Goal: Find specific page/section: Find specific page/section

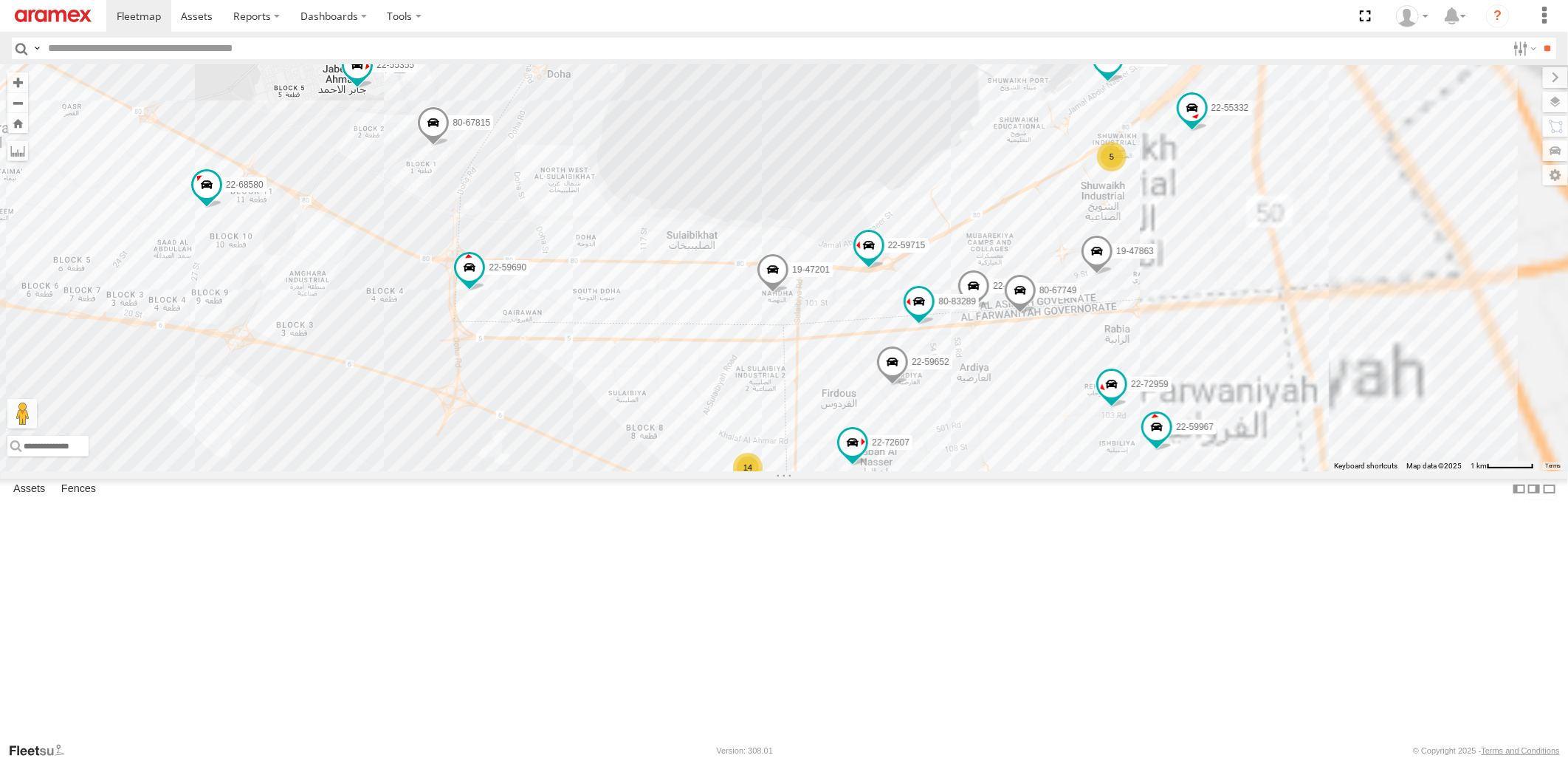
drag, startPoint x: 1143, startPoint y: 378, endPoint x: 936, endPoint y: 392, distance: 207.5
click at [936, 392] on div "22-55056 80-83094 80-67859 22-68956 22-55345 22-59690 19-49591 5 14 80-83289 22…" at bounding box center [784, 268] width 1568 height 406
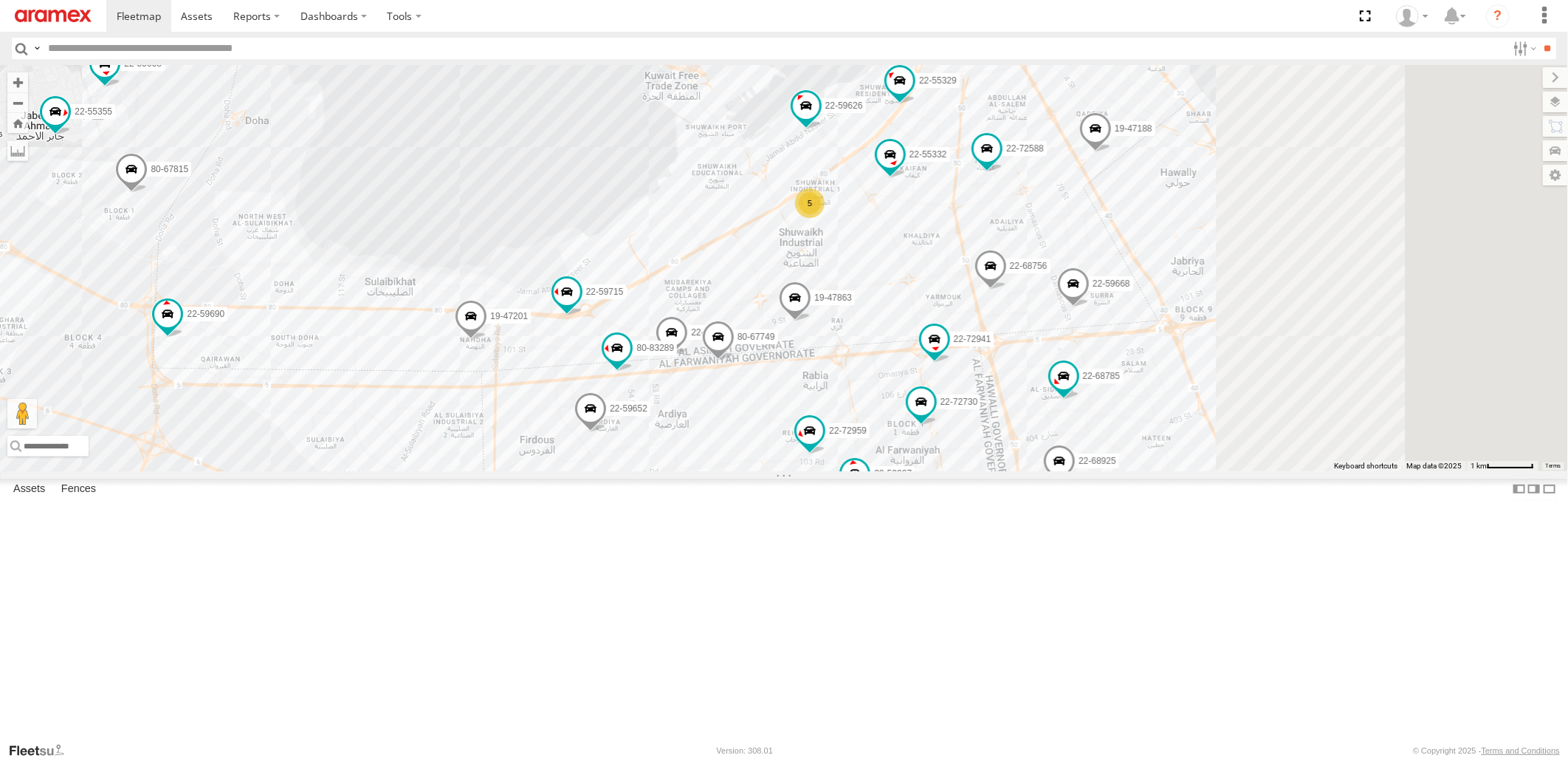
drag, startPoint x: 1241, startPoint y: 341, endPoint x: 941, endPoint y: 388, distance: 303.7
click at [941, 388] on div "22-55056 80-83094 80-67859 22-68956 22-55345 22-59690 19-49591 5 14 80-83289 22…" at bounding box center [784, 268] width 1568 height 406
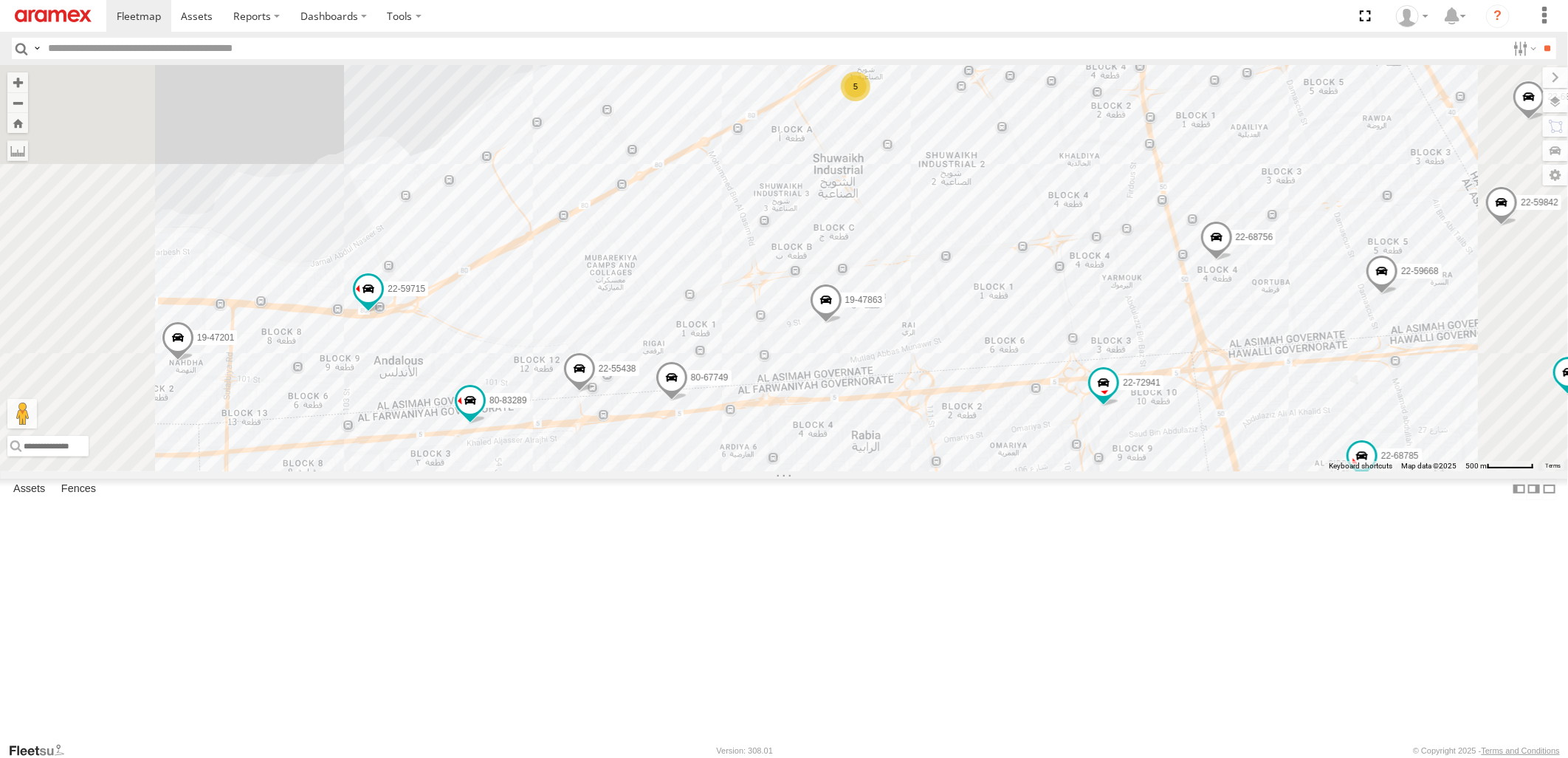
drag, startPoint x: 955, startPoint y: 516, endPoint x: 958, endPoint y: 439, distance: 77.1
click at [958, 439] on div "22-55056 80-83094 80-67859 22-68956 22-55345 22-59690 19-49591 80-83289 22-5962…" at bounding box center [784, 268] width 1568 height 406
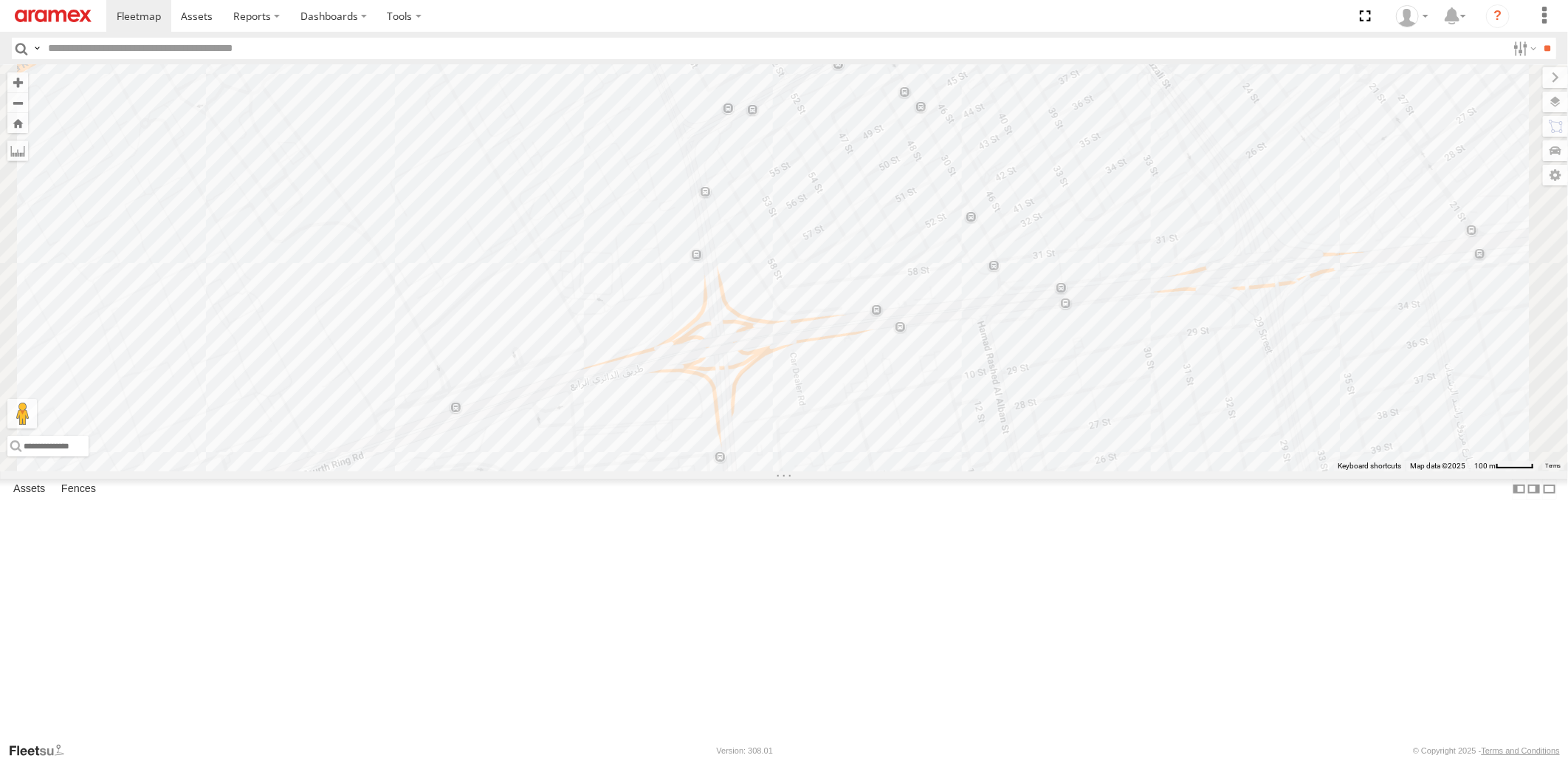
drag, startPoint x: 977, startPoint y: 507, endPoint x: 960, endPoint y: 292, distance: 215.7
click at [962, 311] on div "22-55056 80-83094 80-67859 22-68956 22-55345 22-59690 19-49591 80-83289 22-5962…" at bounding box center [784, 268] width 1568 height 406
drag, startPoint x: 971, startPoint y: 508, endPoint x: 942, endPoint y: 263, distance: 246.7
click at [942, 267] on div "19-47863" at bounding box center [784, 268] width 1568 height 406
drag, startPoint x: 926, startPoint y: 283, endPoint x: 1014, endPoint y: 676, distance: 402.7
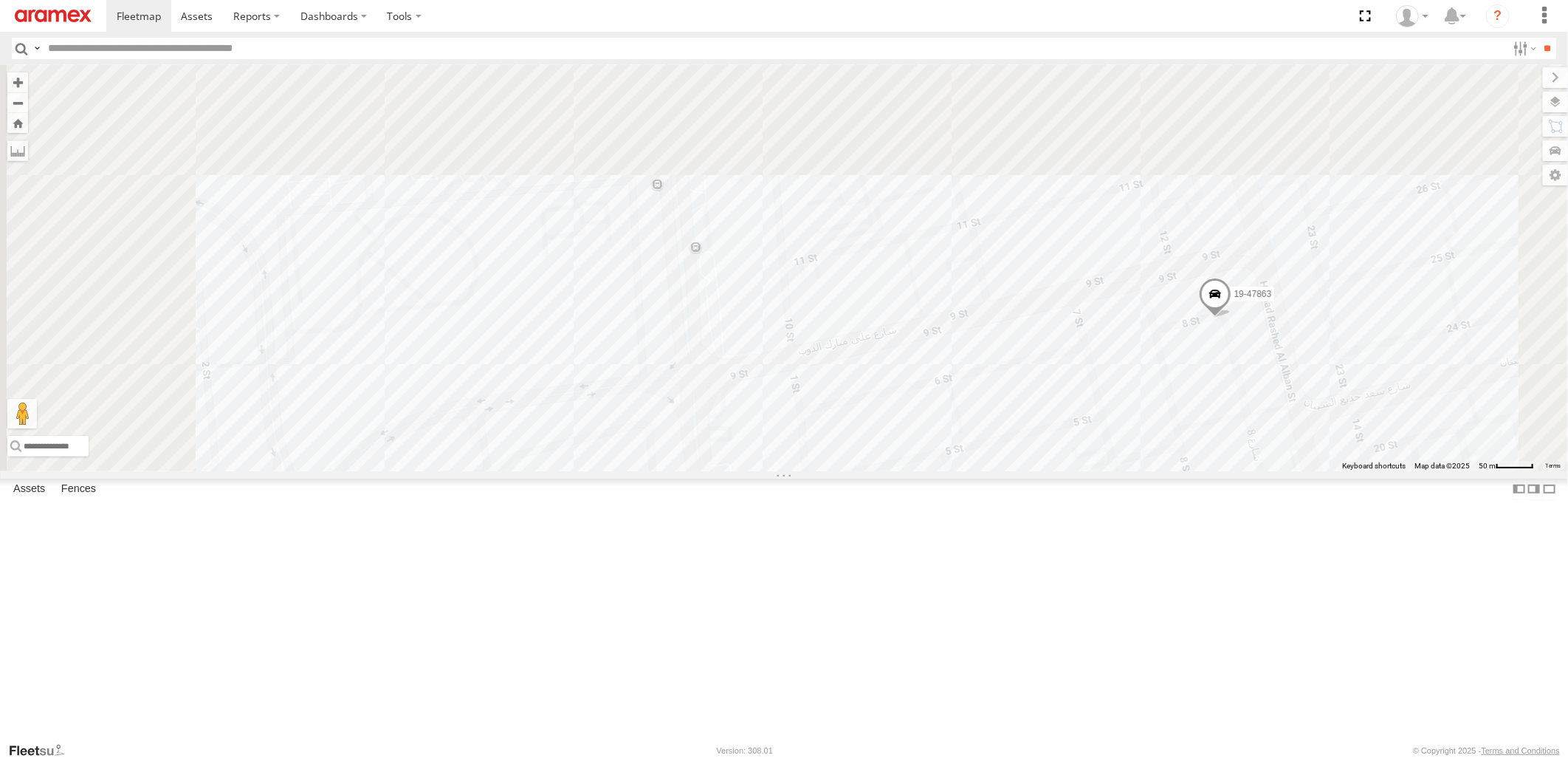
click at [1014, 471] on div "19-47863 80-67749 22-55438" at bounding box center [784, 268] width 1568 height 406
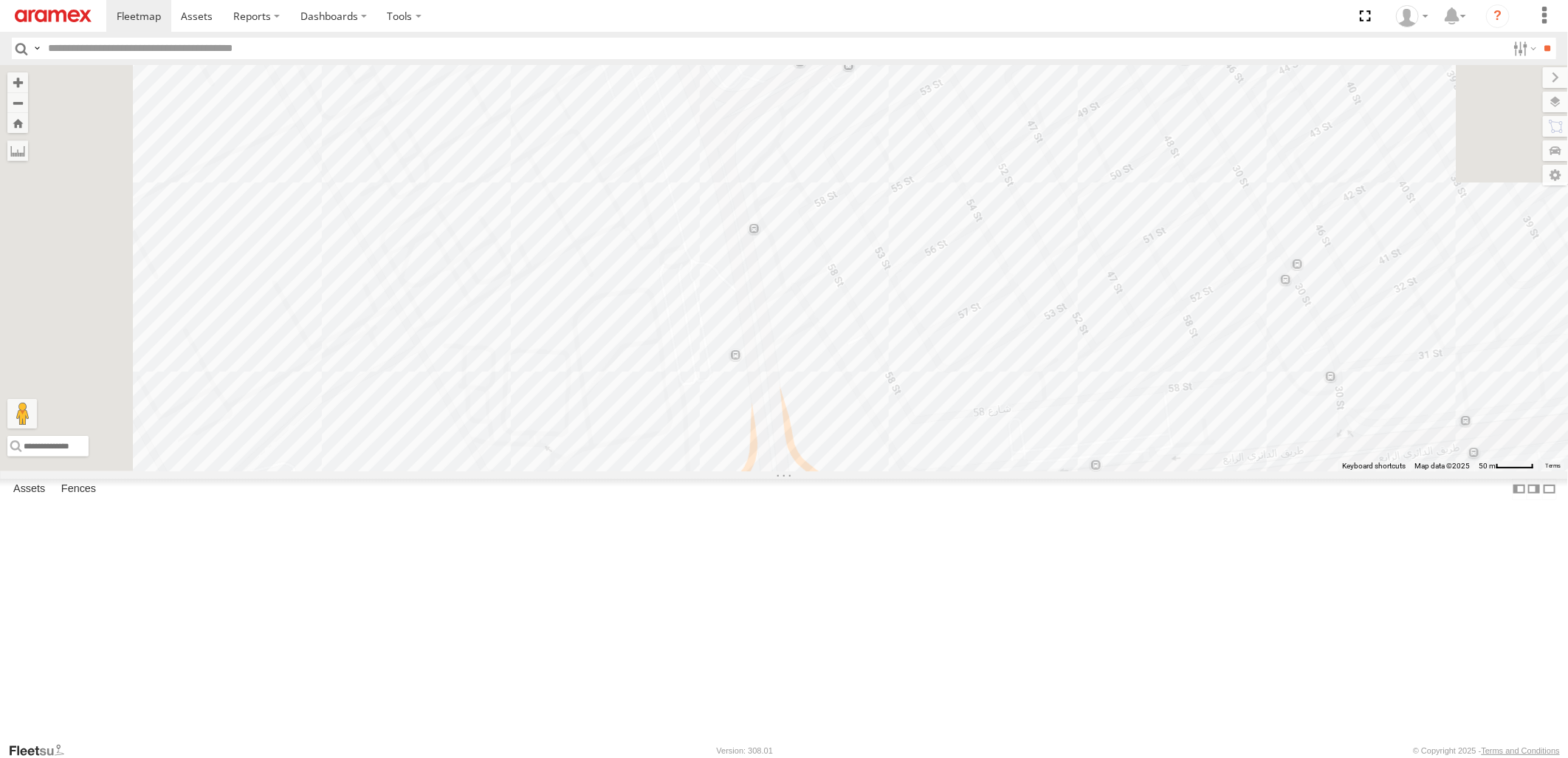
drag, startPoint x: 960, startPoint y: 401, endPoint x: 1013, endPoint y: 701, distance: 304.6
click at [1013, 471] on div "19-47863 80-67749 22-55438" at bounding box center [784, 268] width 1568 height 406
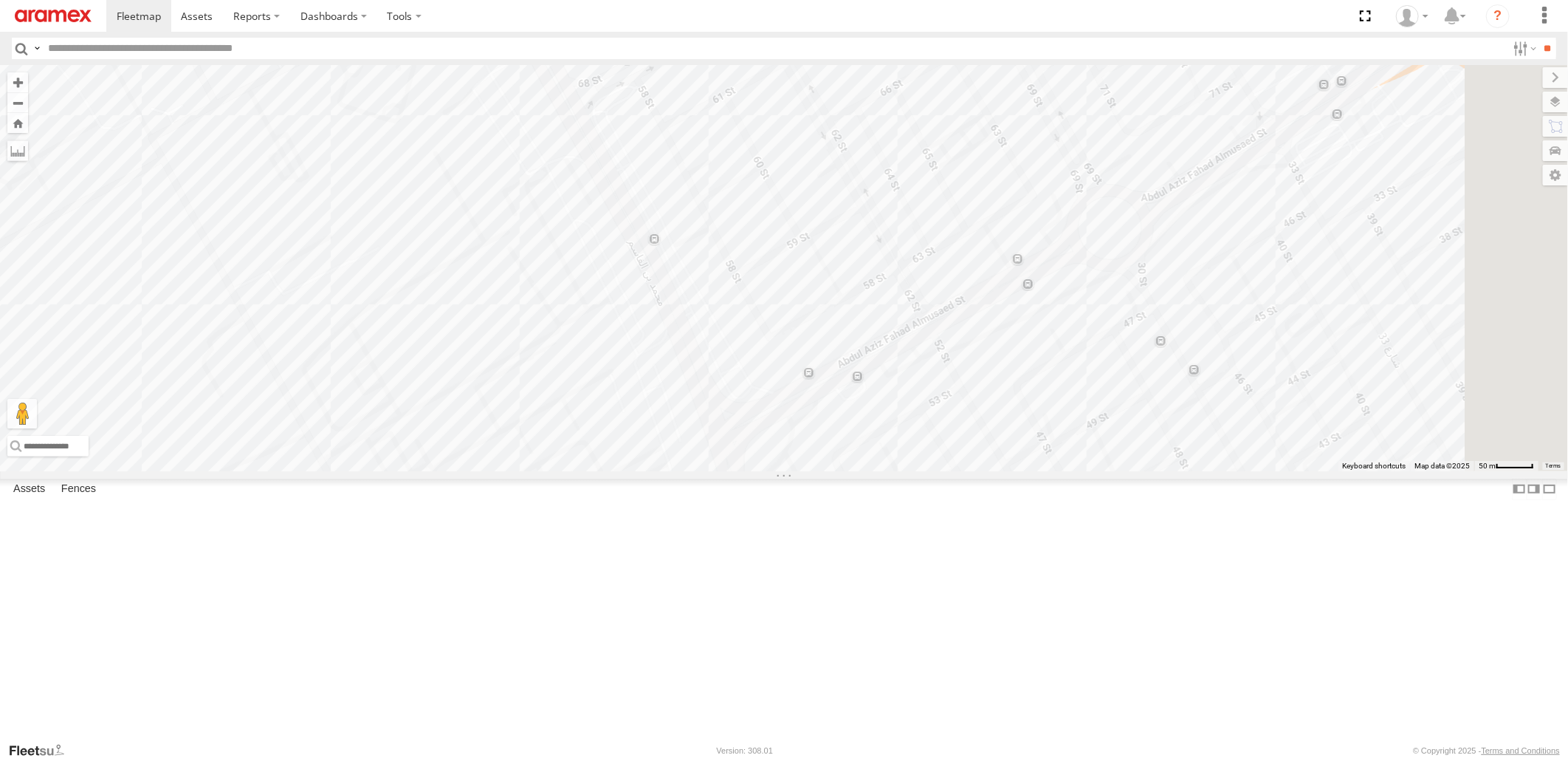
drag, startPoint x: 995, startPoint y: 433, endPoint x: 956, endPoint y: 535, distance: 109.2
click at [956, 471] on div "19-47863 80-67749 22-55438" at bounding box center [784, 268] width 1568 height 406
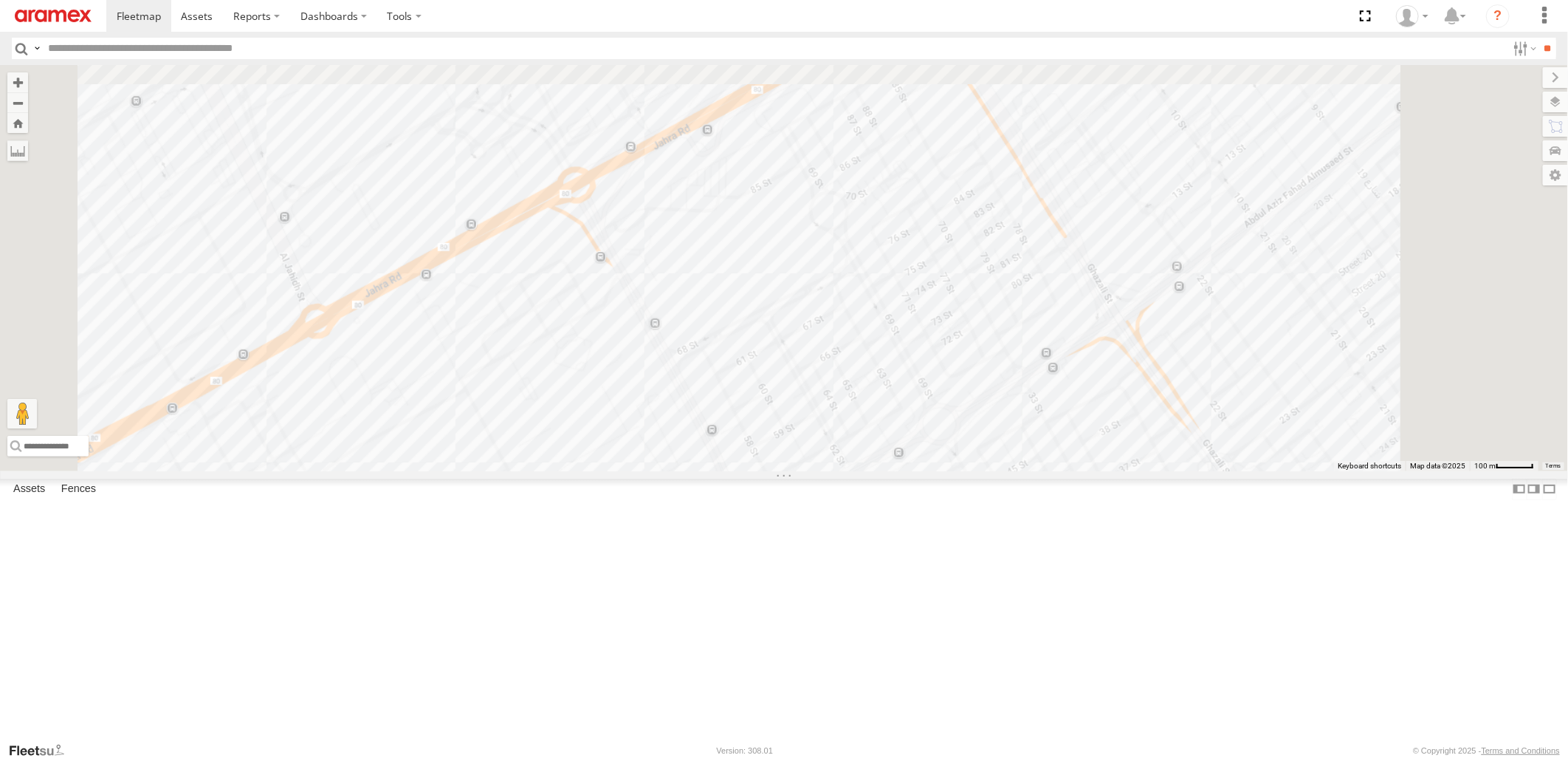
drag, startPoint x: 1189, startPoint y: 372, endPoint x: 958, endPoint y: 798, distance: 484.6
click at [958, 757] on html at bounding box center [784, 379] width 1568 height 758
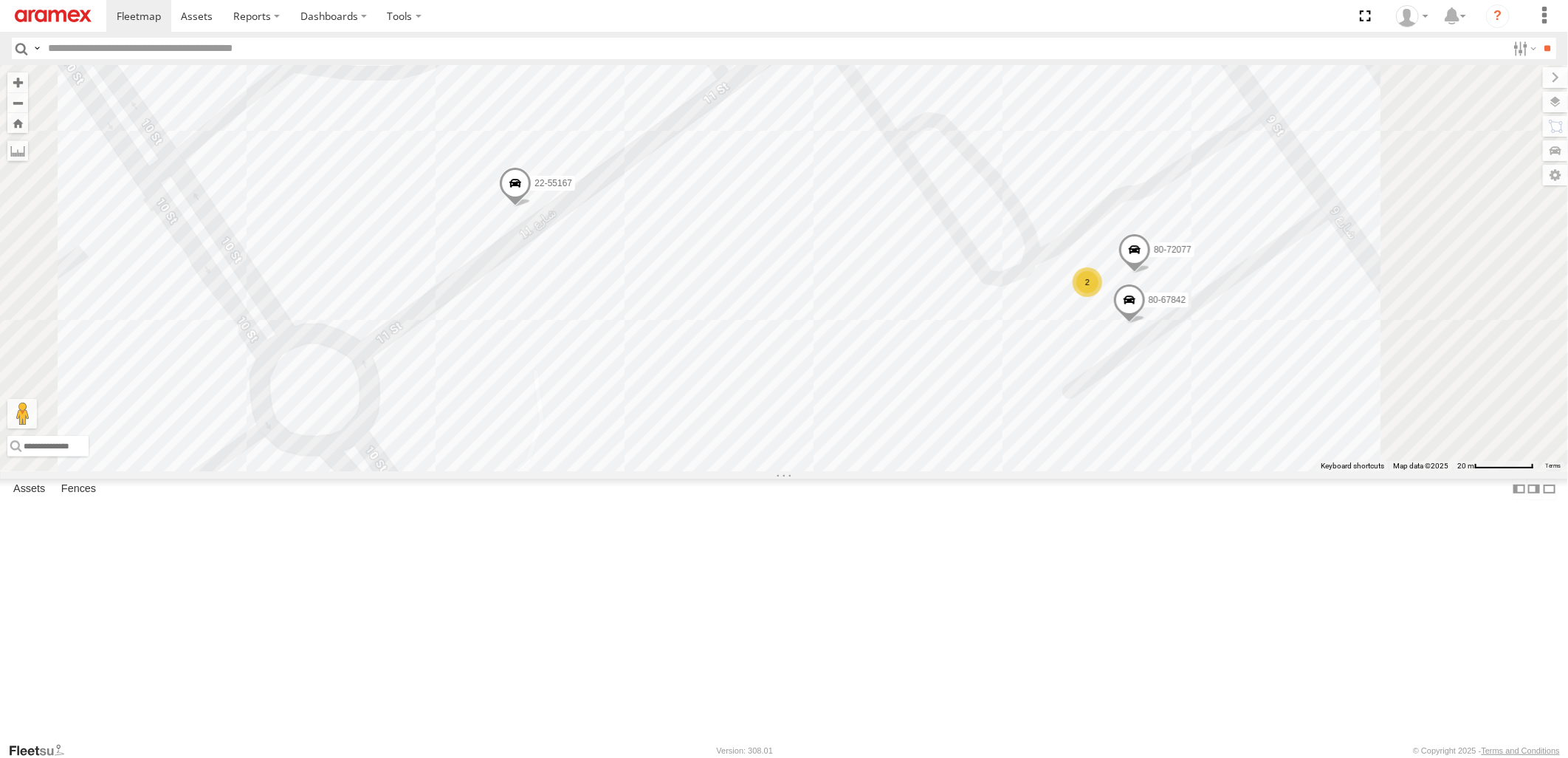
drag, startPoint x: 1027, startPoint y: 610, endPoint x: 933, endPoint y: 506, distance: 140.2
click at [933, 471] on div "19-47863 80-67749 22-55438 22-55167 22-59626 22-55329 22-55332 80-72077 80-6784…" at bounding box center [784, 268] width 1568 height 406
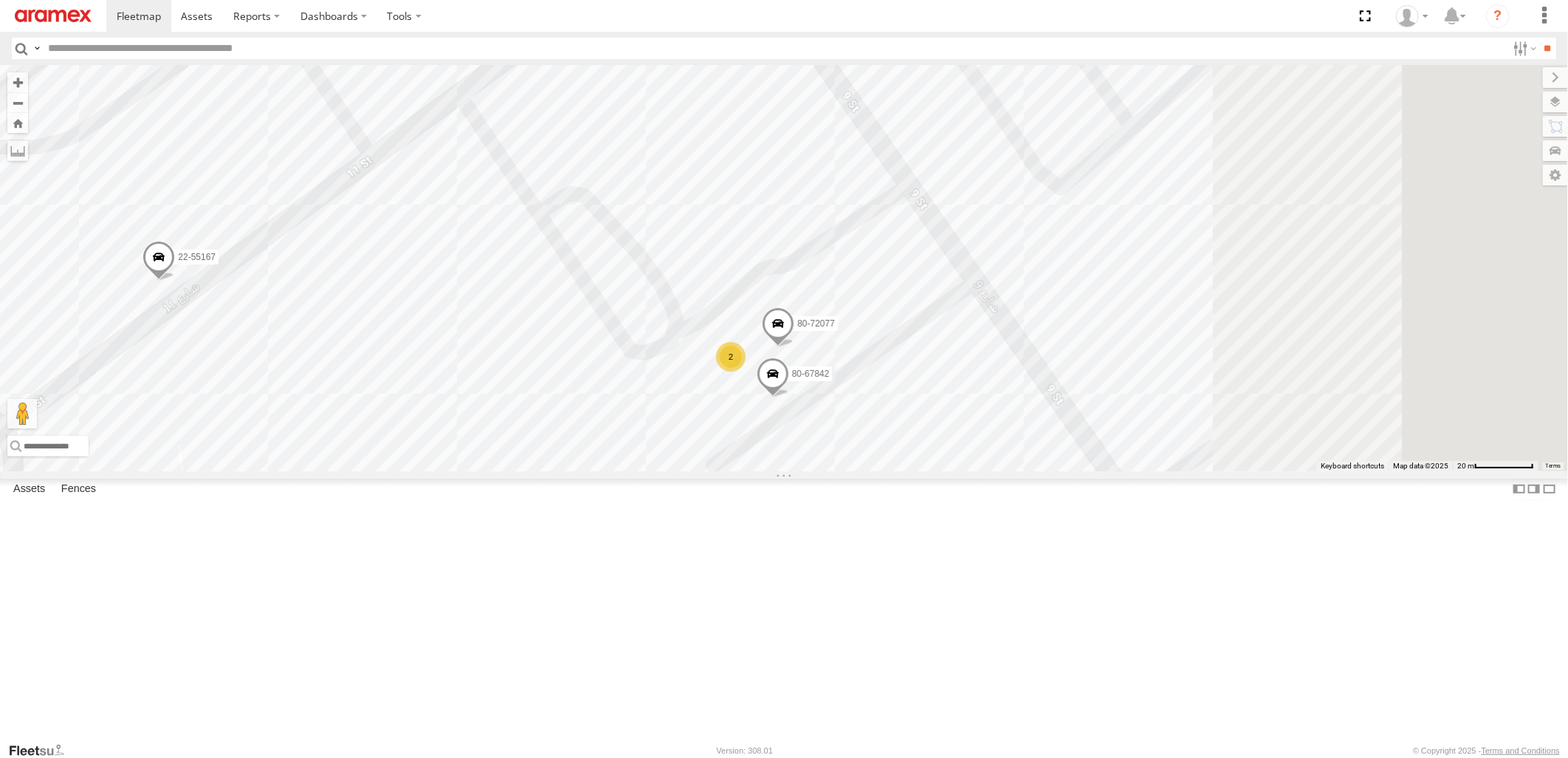
drag, startPoint x: 1178, startPoint y: 486, endPoint x: 872, endPoint y: 597, distance: 325.5
click at [872, 471] on div "19-47863 80-67749 22-55438 22-55167 22-59626 22-55329 22-55332 80-72077 80-6784…" at bounding box center [784, 268] width 1568 height 406
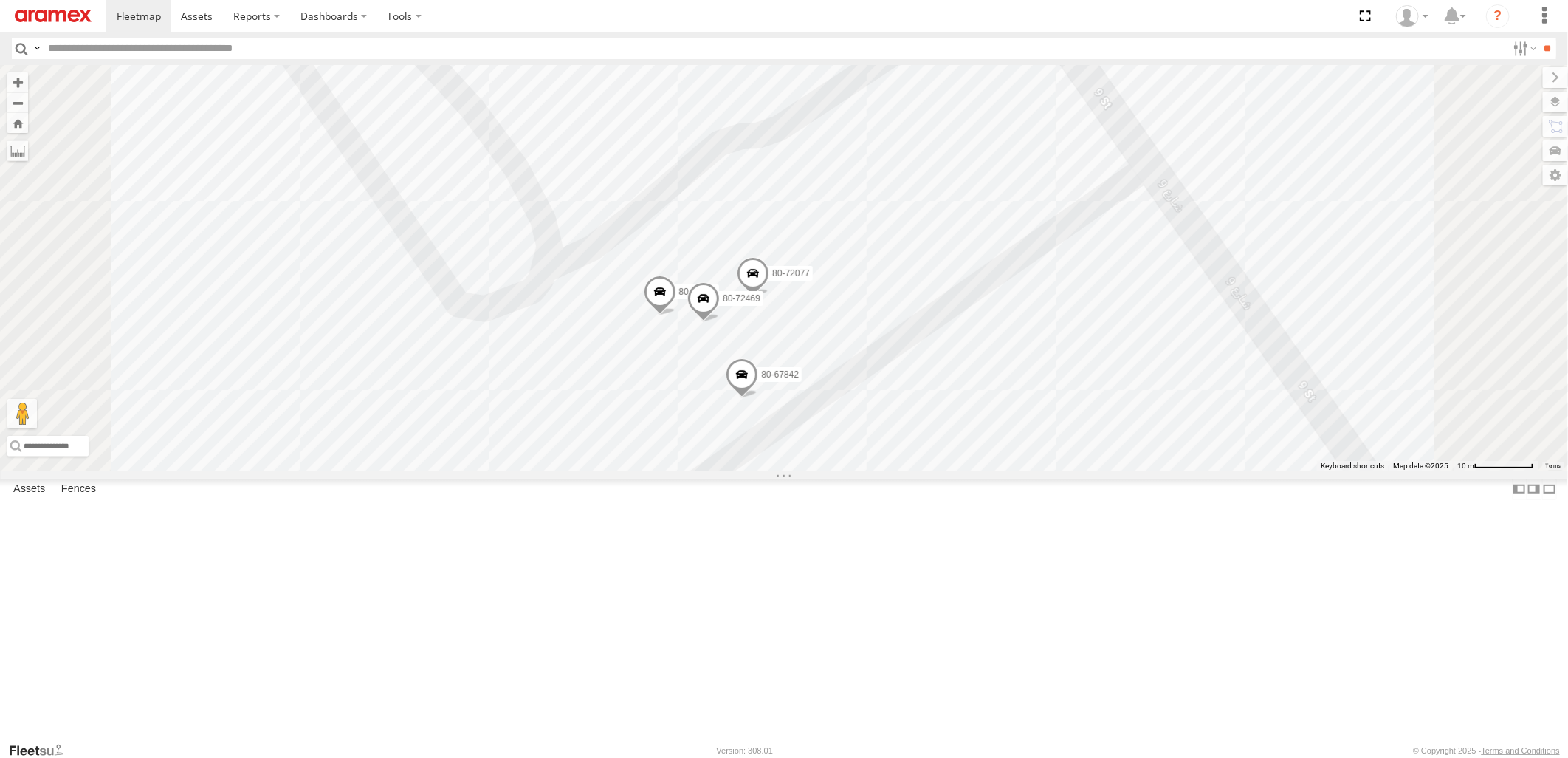
click at [676, 316] on span at bounding box center [661, 295] width 33 height 40
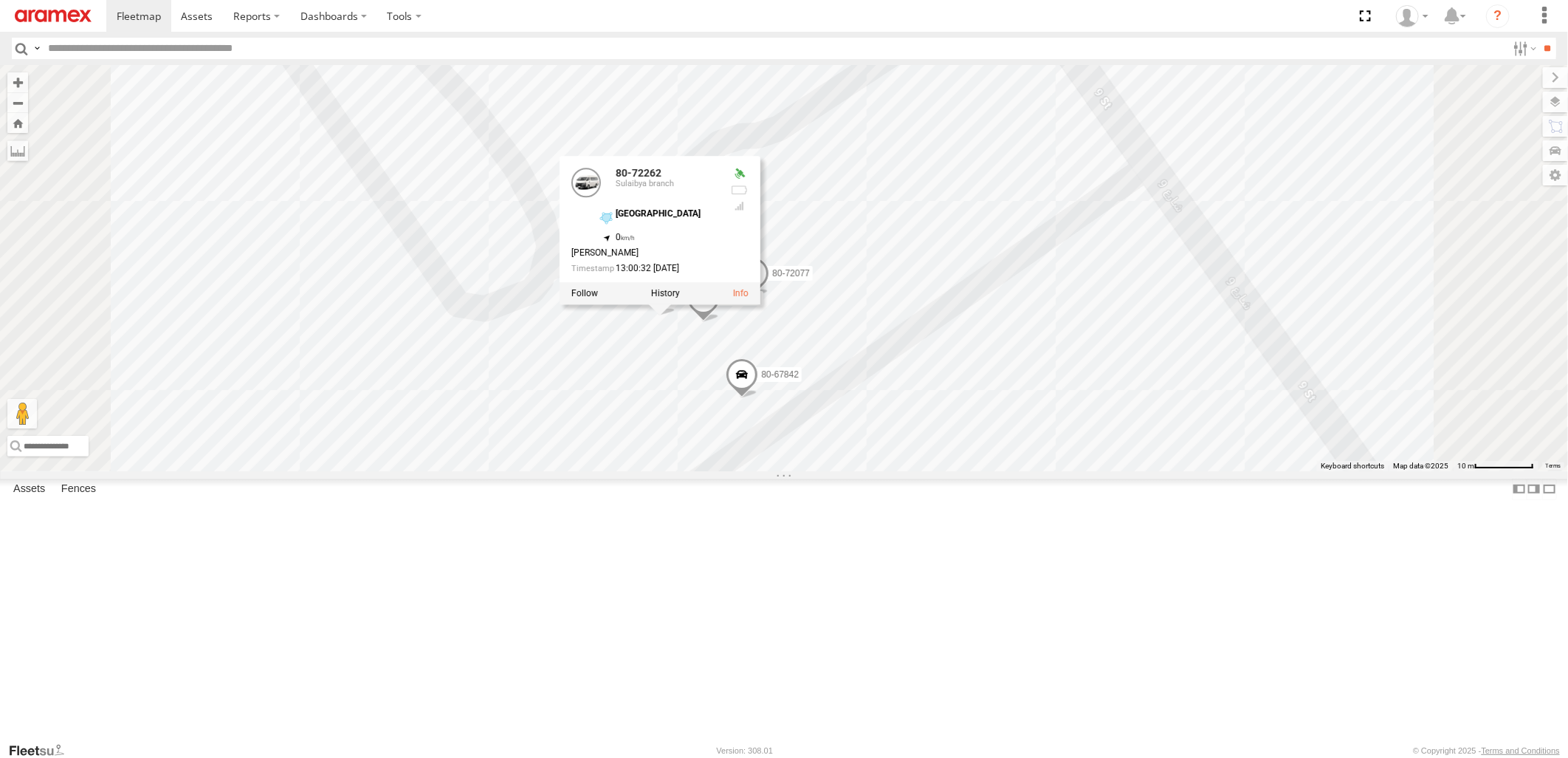
click at [1118, 382] on div "19-47863 80-67749 22-55438 22-55167 22-59626 22-55329 22-55332 80-72077 80-6784…" at bounding box center [784, 268] width 1568 height 406
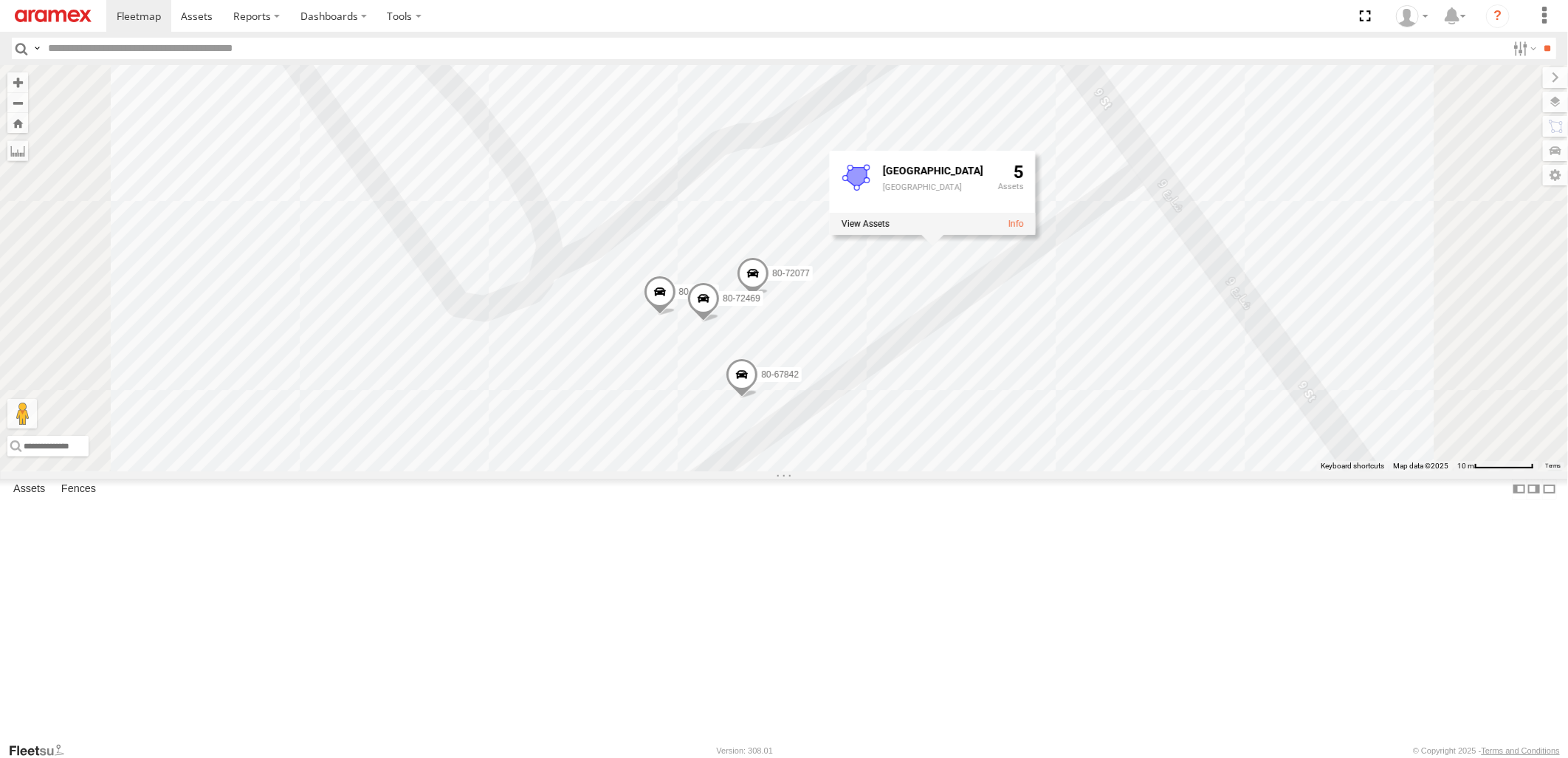
click at [769, 297] on span at bounding box center [753, 277] width 33 height 40
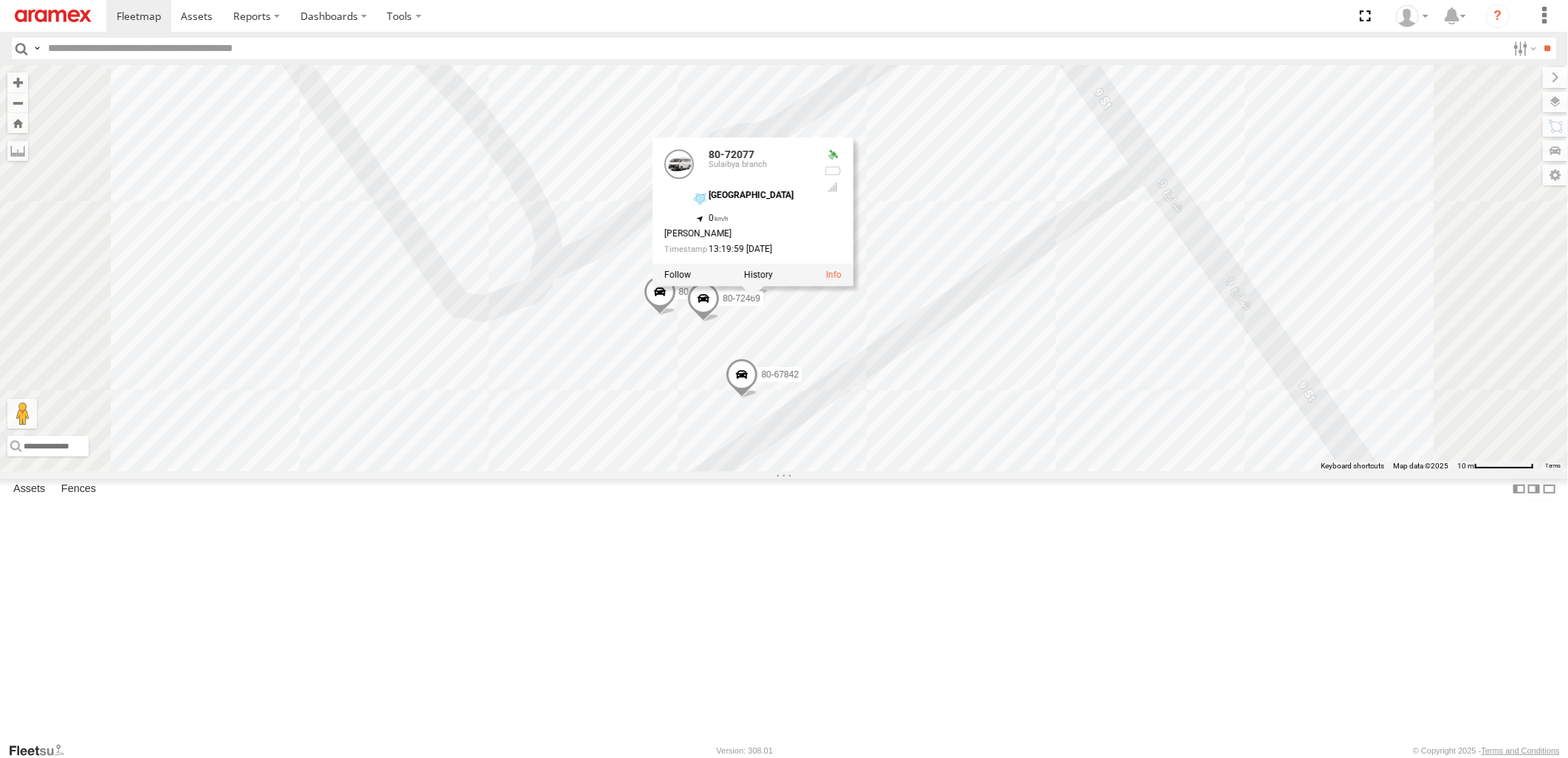
click at [1180, 364] on div "19-47863 80-67749 22-55438 22-55167 22-59626 22-55329 22-55332 80-72077 80-6784…" at bounding box center [784, 268] width 1568 height 406
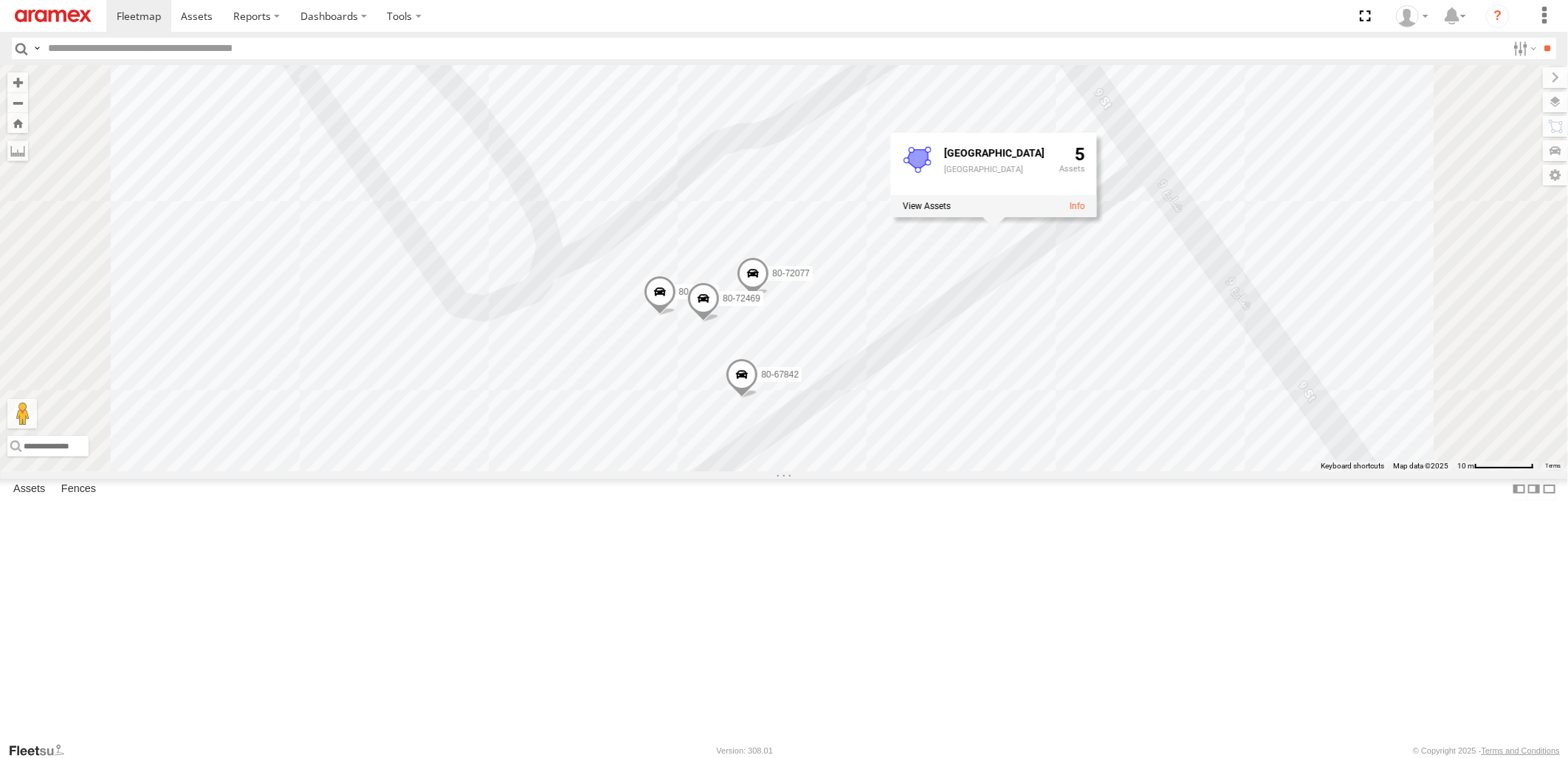
click at [720, 322] on span at bounding box center [704, 301] width 33 height 40
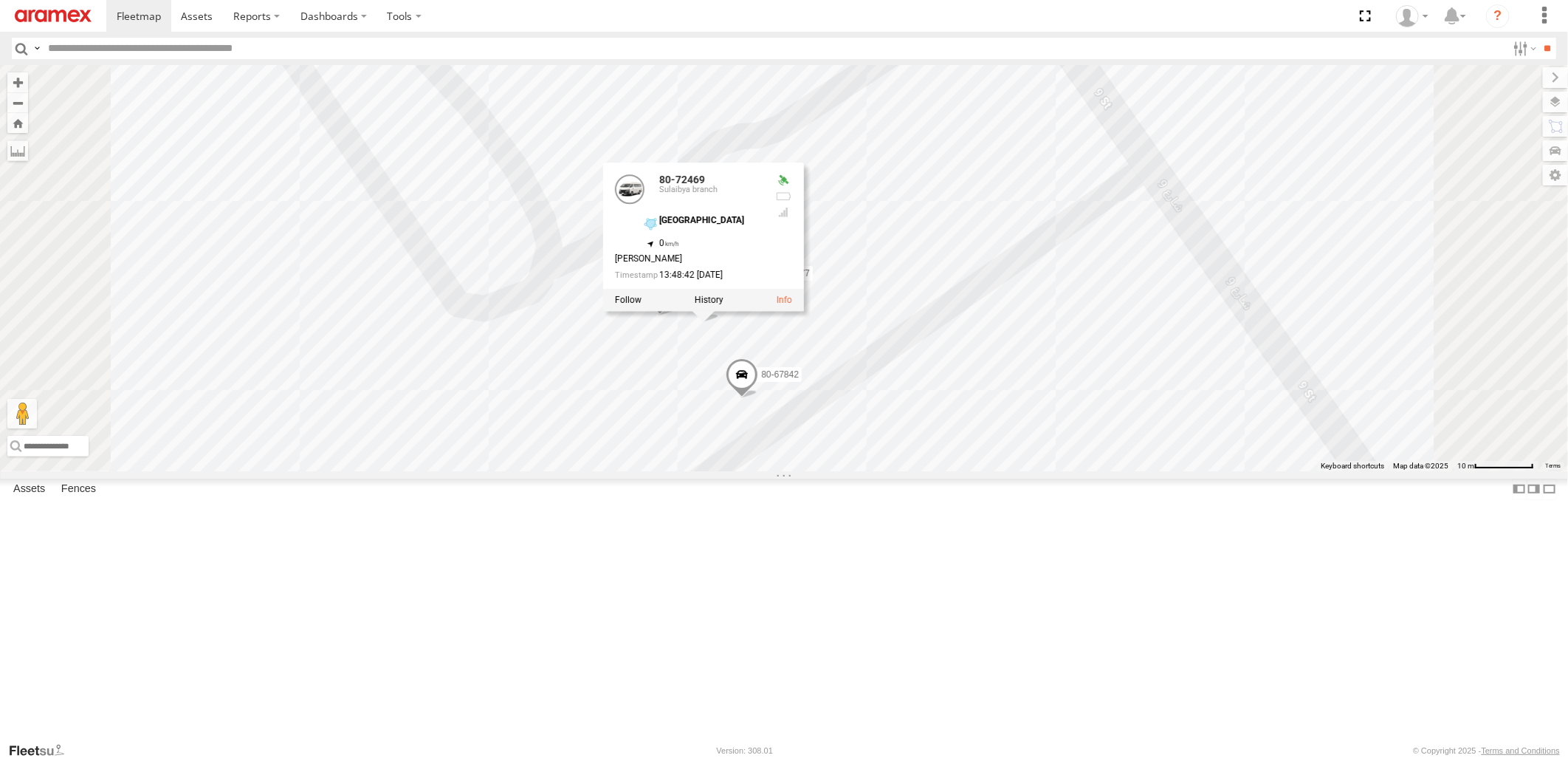
click at [1156, 416] on div "19-47863 80-67749 22-55438 22-55167 22-59626 22-55329 22-55332 80-72077 80-6784…" at bounding box center [784, 268] width 1568 height 406
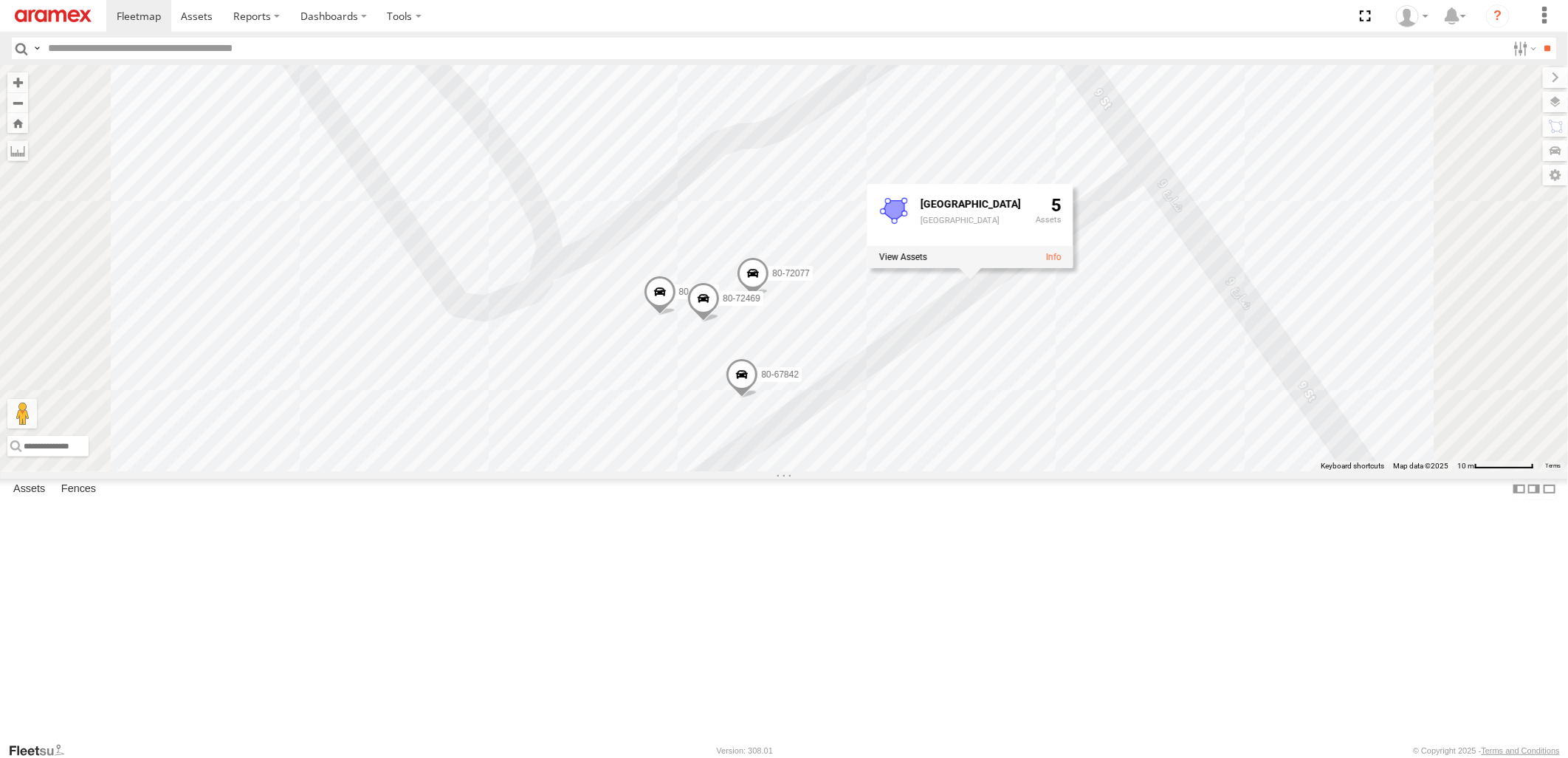
click at [758, 398] on span at bounding box center [742, 378] width 33 height 40
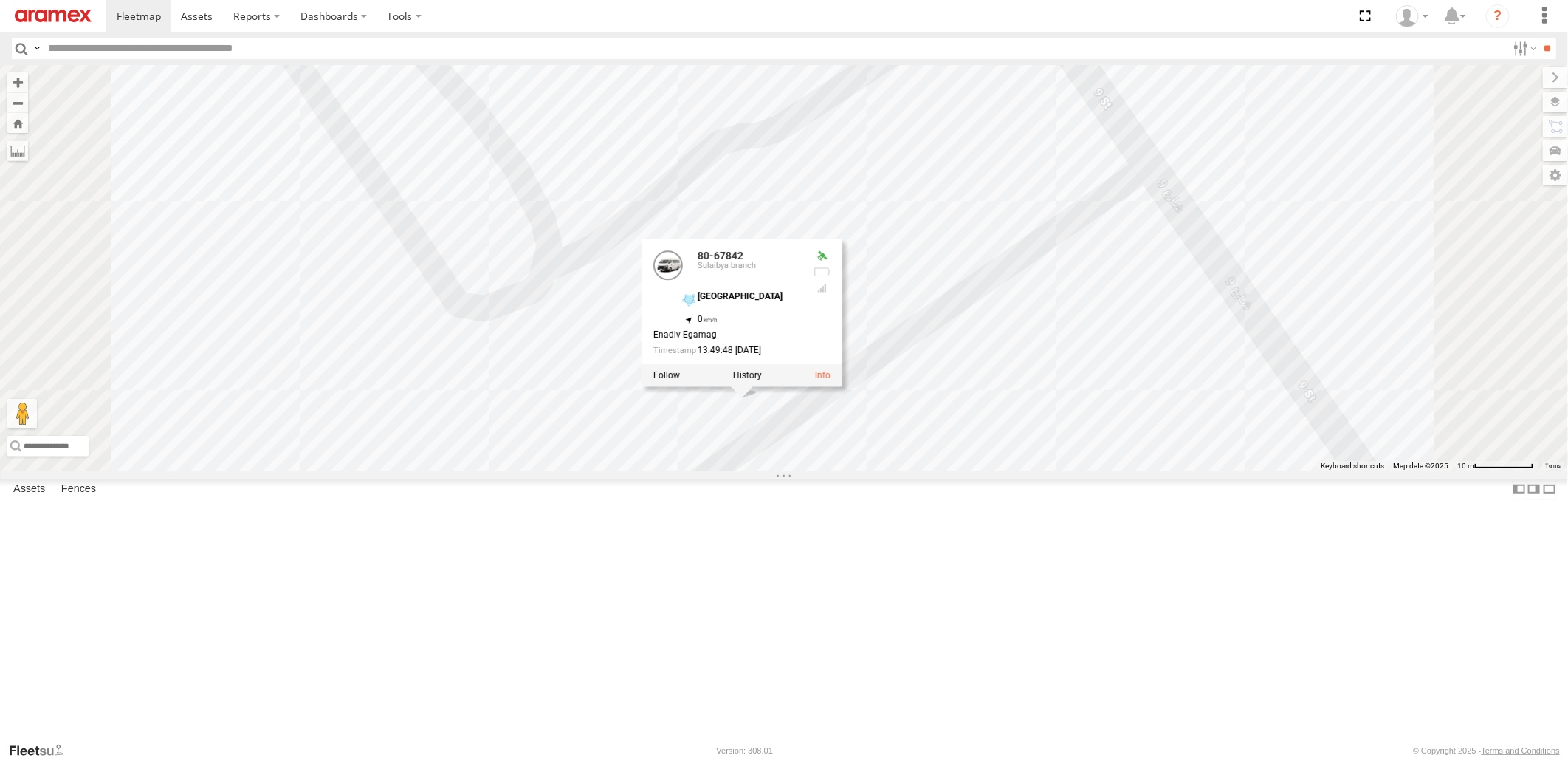
click at [1177, 439] on div "19-47863 80-67749 22-55438 22-55167 22-59626 22-55329 22-55332 80-72077 80-6784…" at bounding box center [784, 268] width 1568 height 406
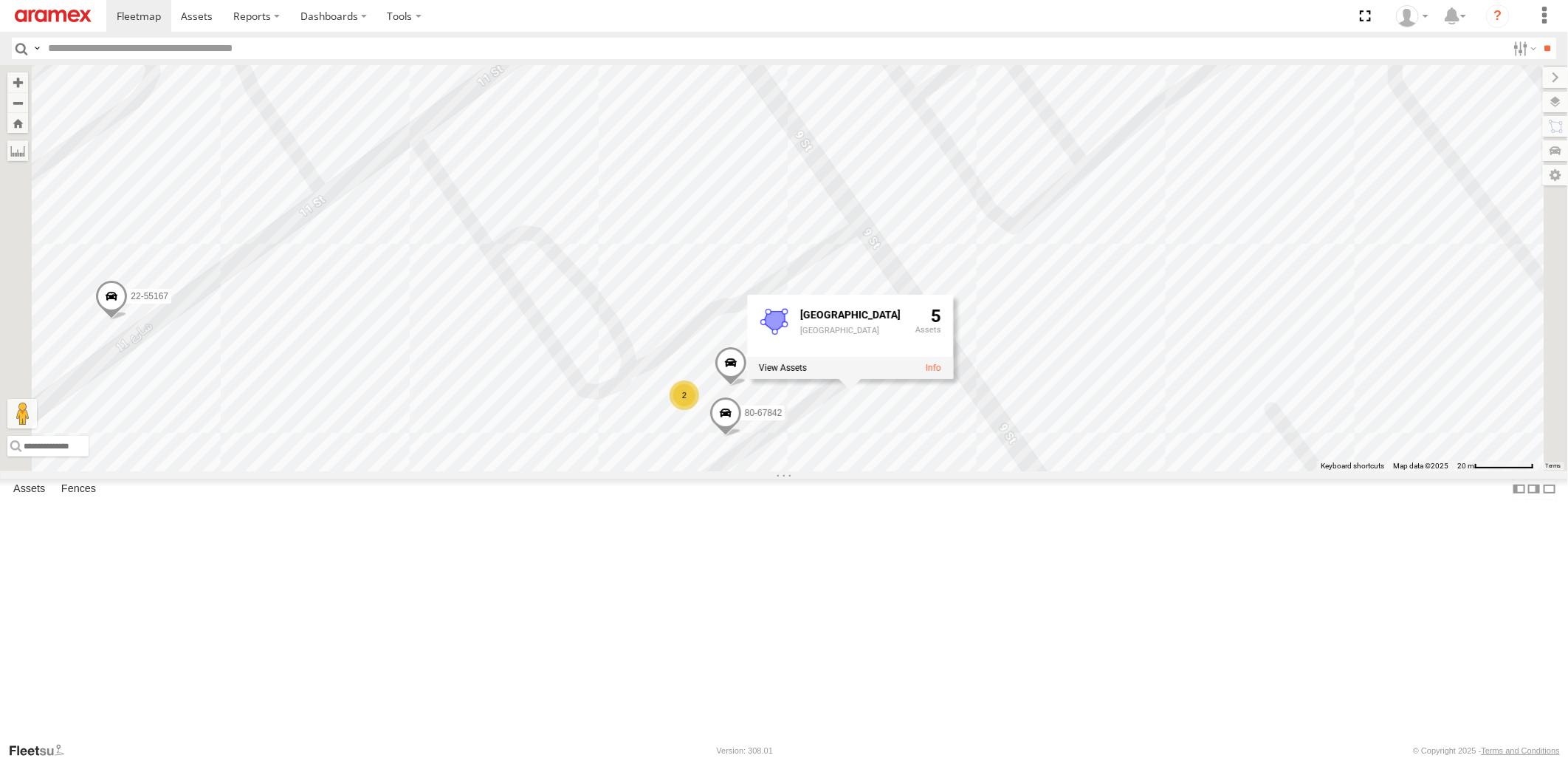
drag, startPoint x: 661, startPoint y: 597, endPoint x: 1206, endPoint y: 598, distance: 545.0
click at [1206, 471] on div "19-47863 80-67749 22-55438 22-55167 22-59626 22-55329 22-55332 80-72077 80-6784…" at bounding box center [784, 268] width 1568 height 406
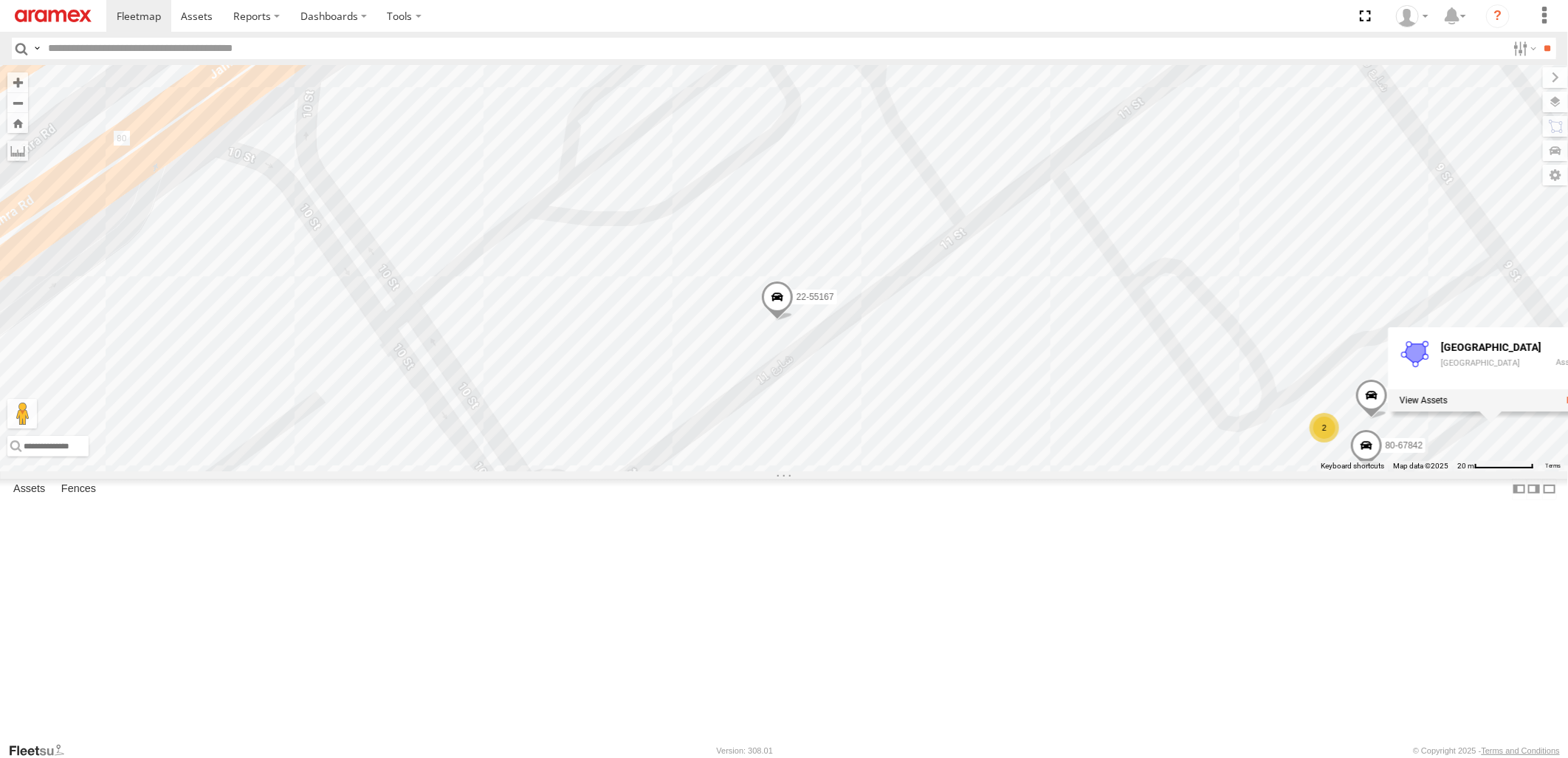
drag, startPoint x: 1153, startPoint y: 483, endPoint x: 984, endPoint y: 521, distance: 173.2
click at [984, 471] on div "19-47863 80-67749 22-55438 22-55167 22-59626 22-55329 22-55332 80-72077 80-6784…" at bounding box center [784, 268] width 1568 height 406
click at [794, 321] on span at bounding box center [778, 300] width 33 height 40
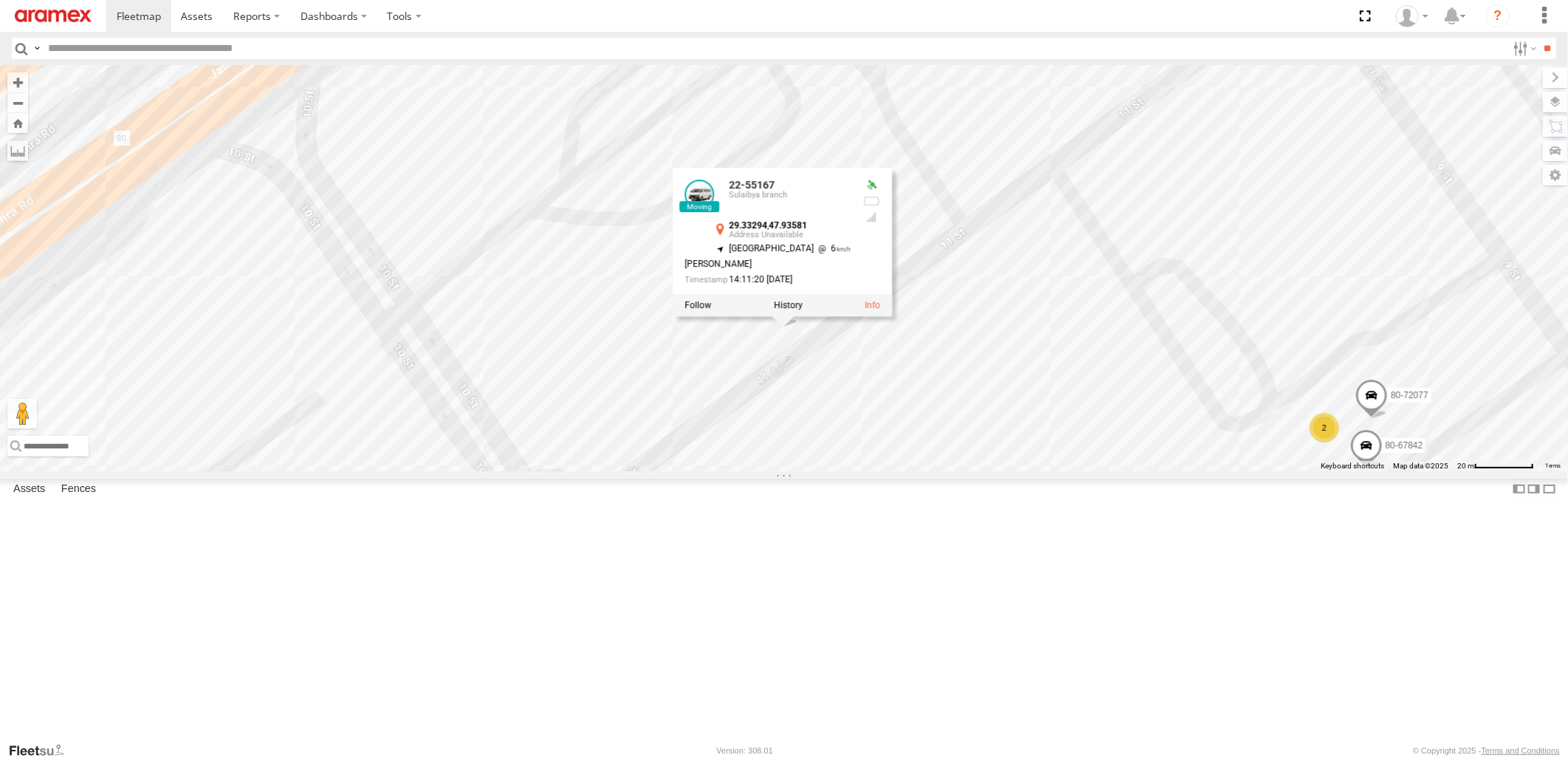
click at [1224, 471] on div "19-47863 80-67749 22-55438 22-55167 22-59626 22-55329 22-55332 80-72077 80-6784…" at bounding box center [784, 268] width 1568 height 406
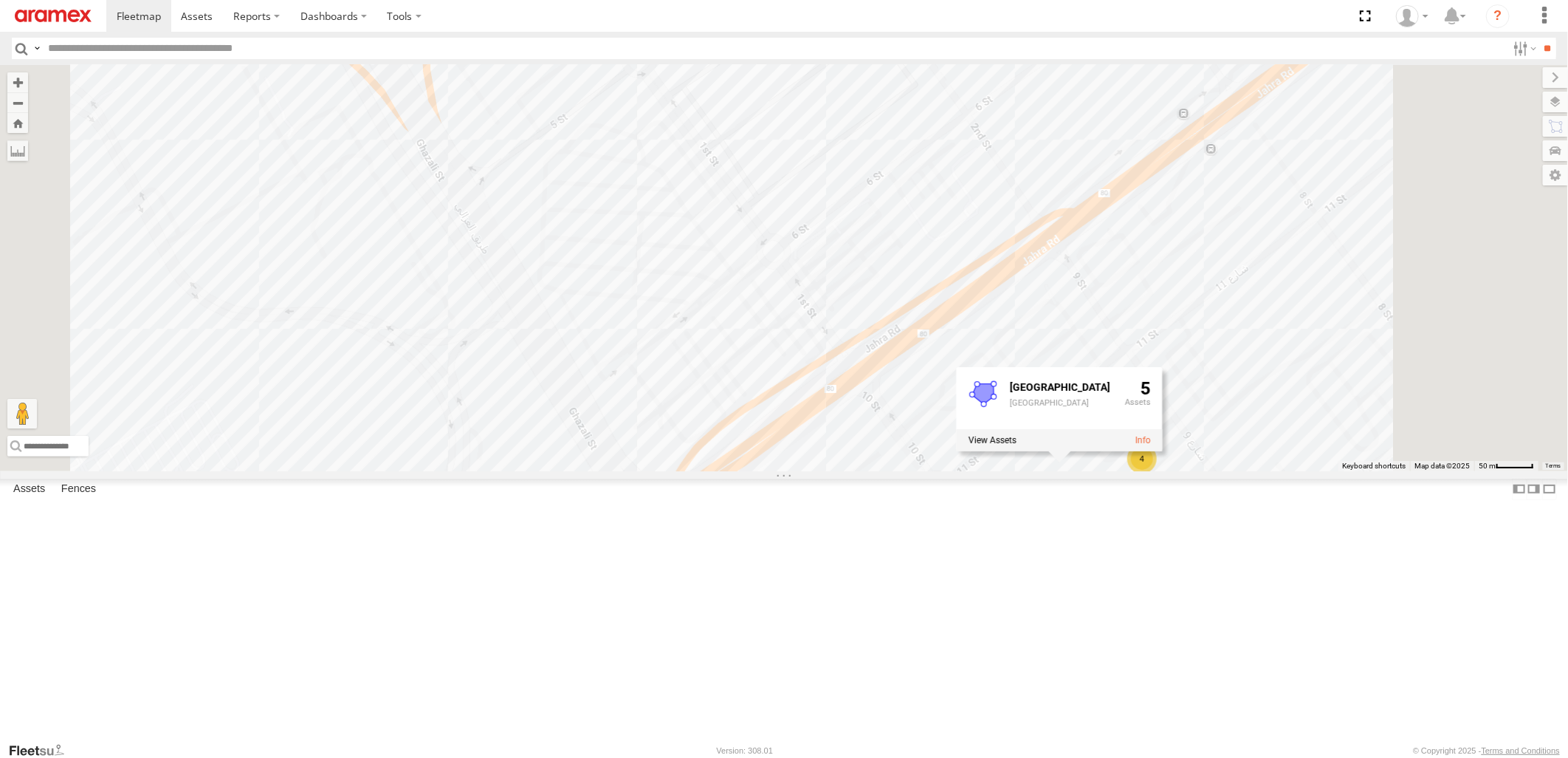
drag, startPoint x: 1260, startPoint y: 638, endPoint x: 1041, endPoint y: 492, distance: 263.2
click at [1042, 471] on div "19-47863 80-67749 22-55438 22-55167 22-59626 22-55329 22-55332 [GEOGRAPHIC_DATA…" at bounding box center [784, 268] width 1568 height 406
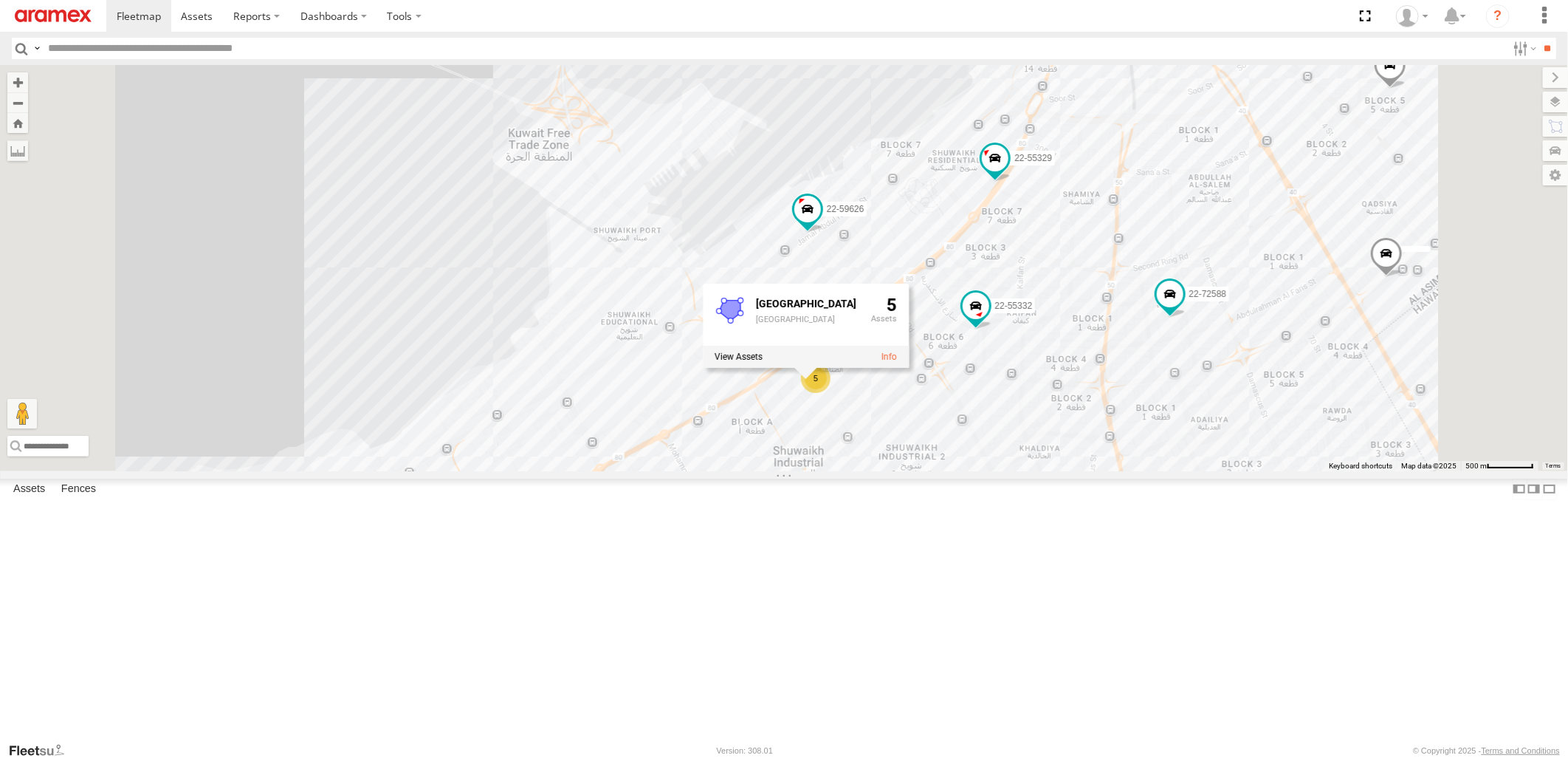
click at [1054, 351] on div "19-47863 80-67749 22-55438 22-59626 22-55329 22-55332 5 22-55417 80-72105 22-55…" at bounding box center [784, 268] width 1568 height 406
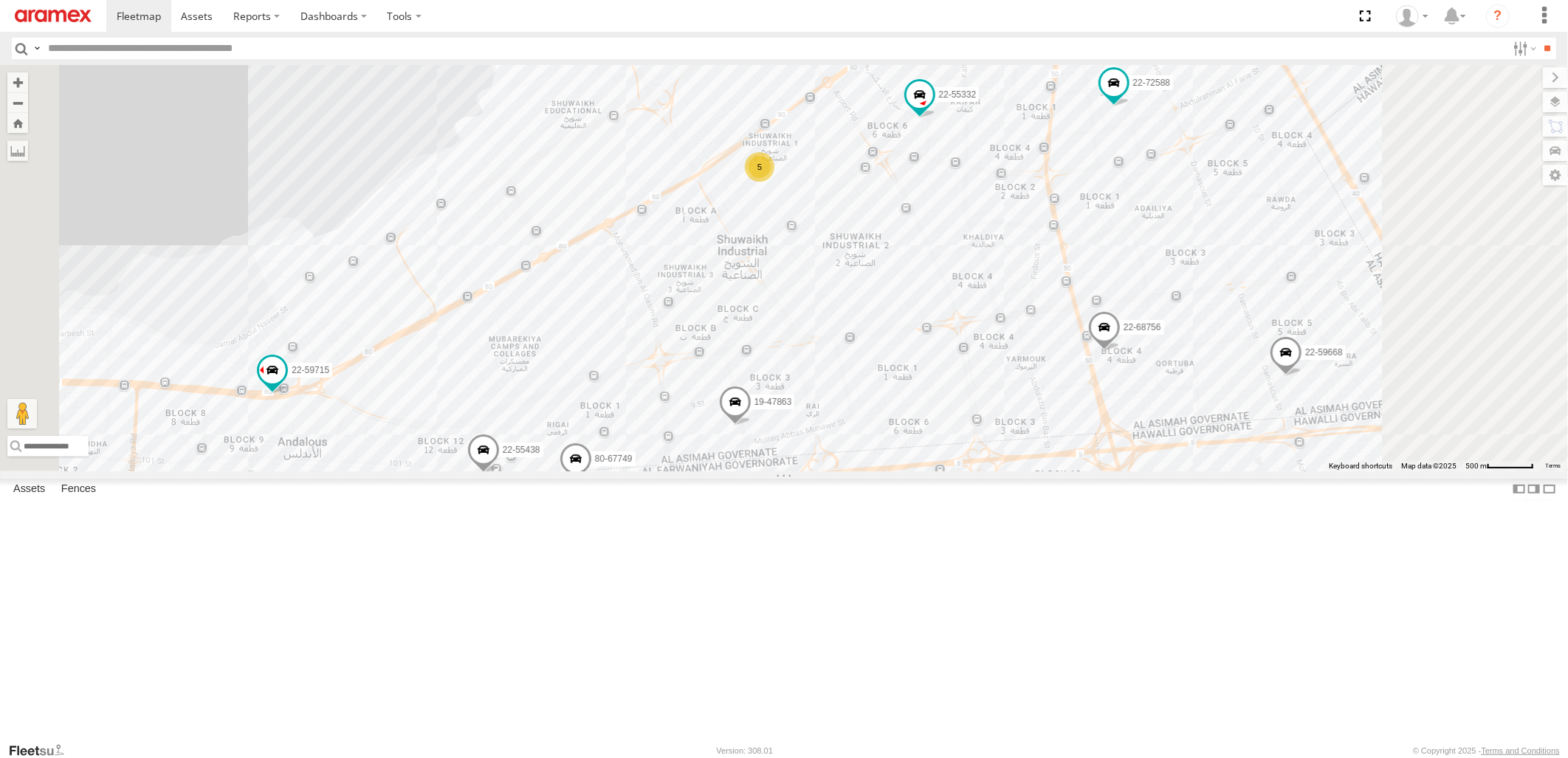
drag, startPoint x: 1094, startPoint y: 577, endPoint x: 1036, endPoint y: 385, distance: 200.6
click at [1036, 385] on div "19-47863 80-67749 22-55438 22-59626 22-55329 22-55332 5 22-55417 80-72105 22-55…" at bounding box center [784, 268] width 1568 height 406
click at [752, 425] on span at bounding box center [736, 404] width 33 height 40
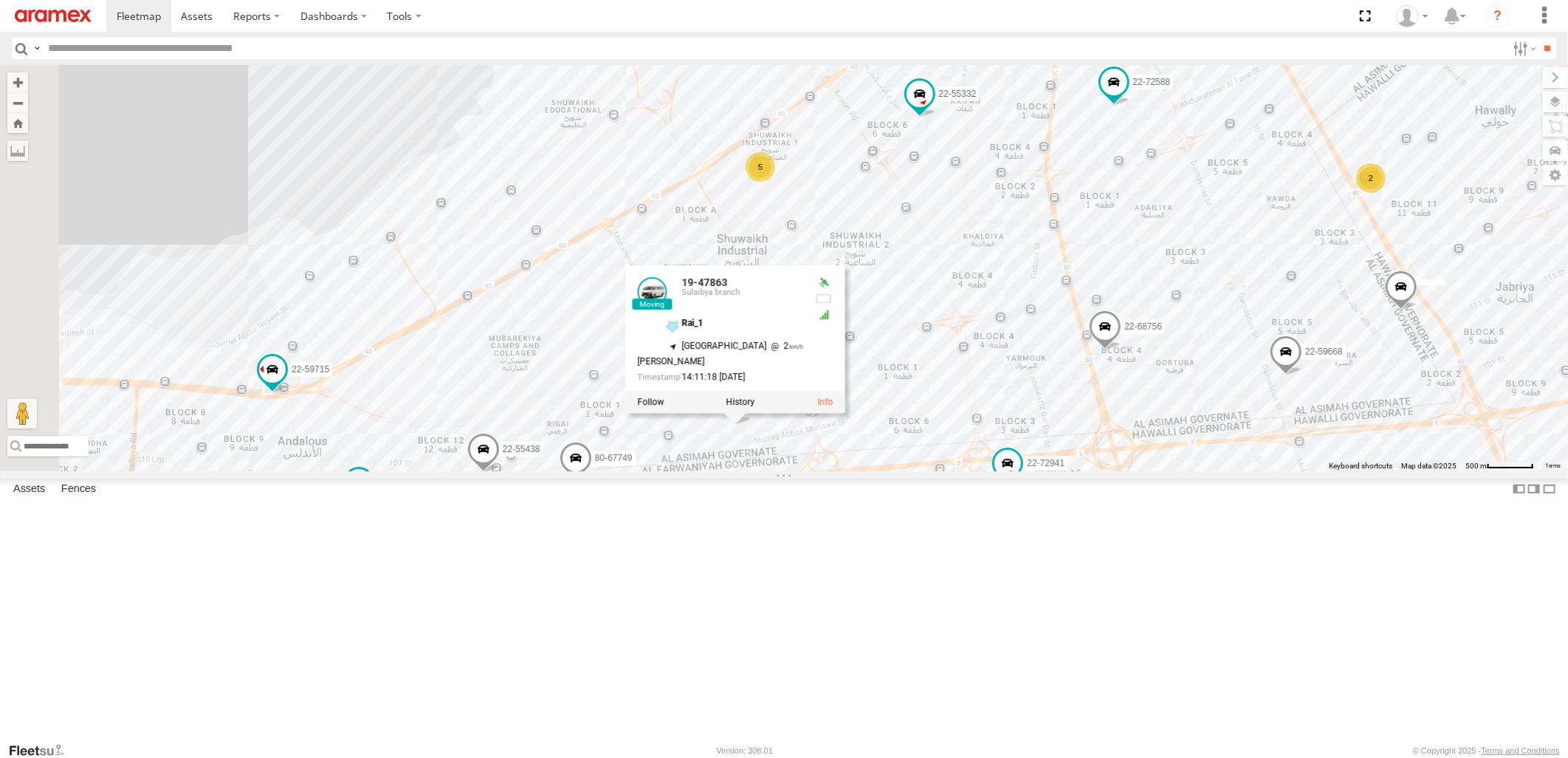
click at [1013, 178] on div "19-47863 80-67749 22-55438 22-59626 22-55329 22-55332 5 22-55417 80-72105 22-55…" at bounding box center [784, 268] width 1568 height 406
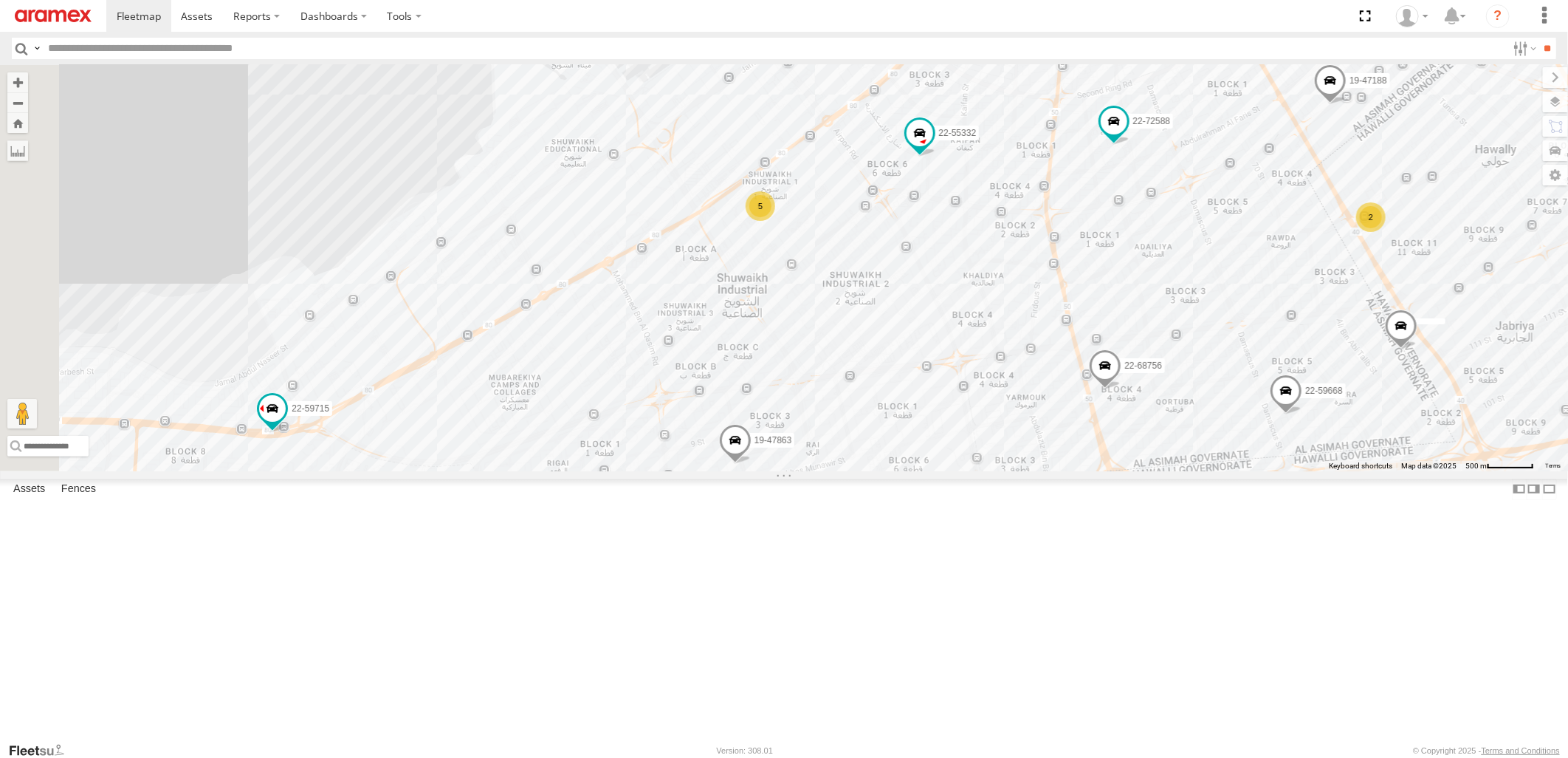
drag, startPoint x: 991, startPoint y: 466, endPoint x: 991, endPoint y: 513, distance: 47.0
click at [991, 471] on div "19-47863 80-67749 22-55438 22-59626 22-55329 22-55332 5 22-55417 80-72105 22-55…" at bounding box center [784, 268] width 1568 height 406
click at [242, 49] on input "text" at bounding box center [774, 48] width 1465 height 22
click at [1540, 38] on input "**" at bounding box center [1548, 48] width 17 height 22
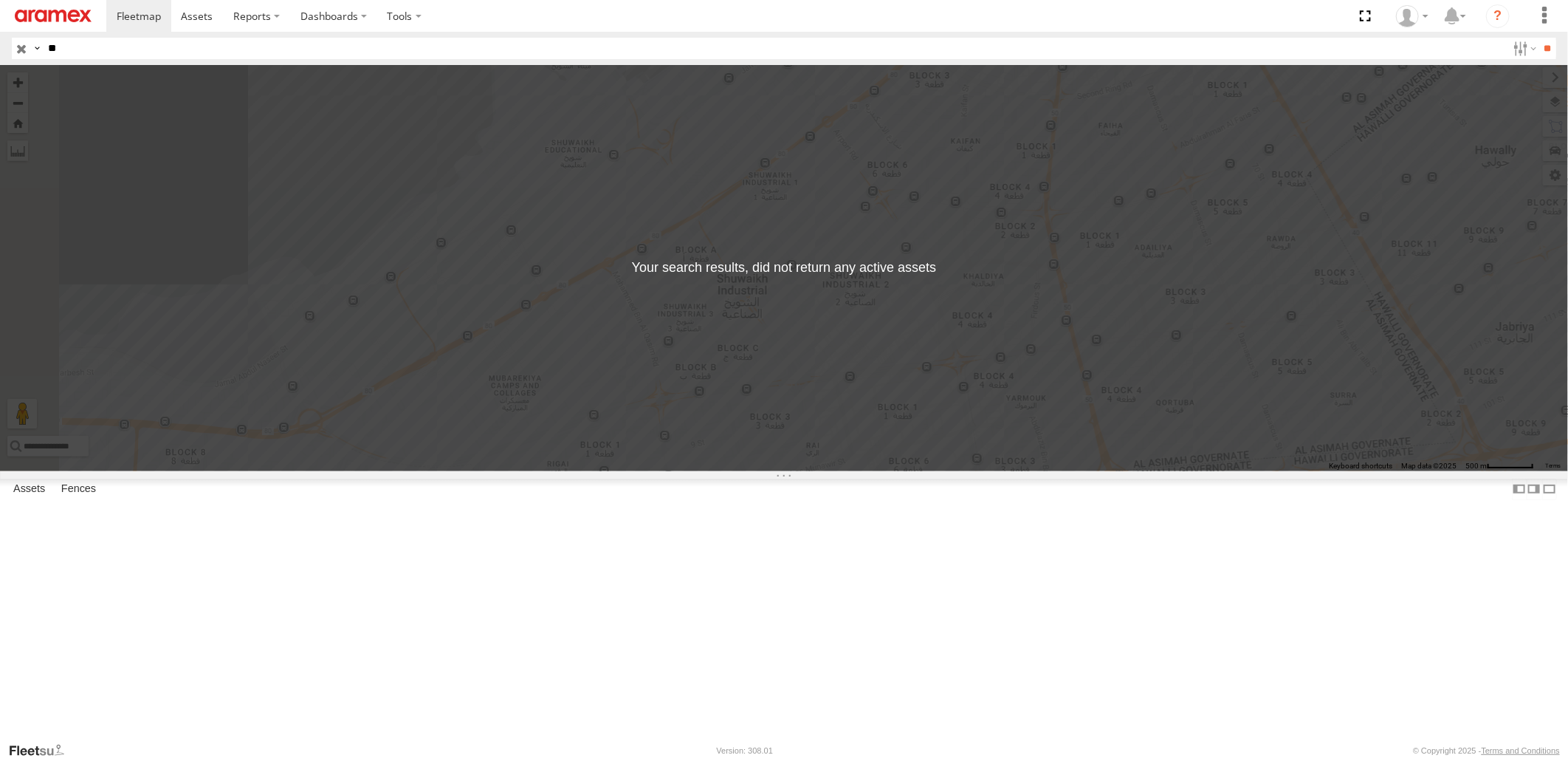
type input "*"
type input "*****"
click at [1540, 38] on input "**" at bounding box center [1548, 48] width 17 height 22
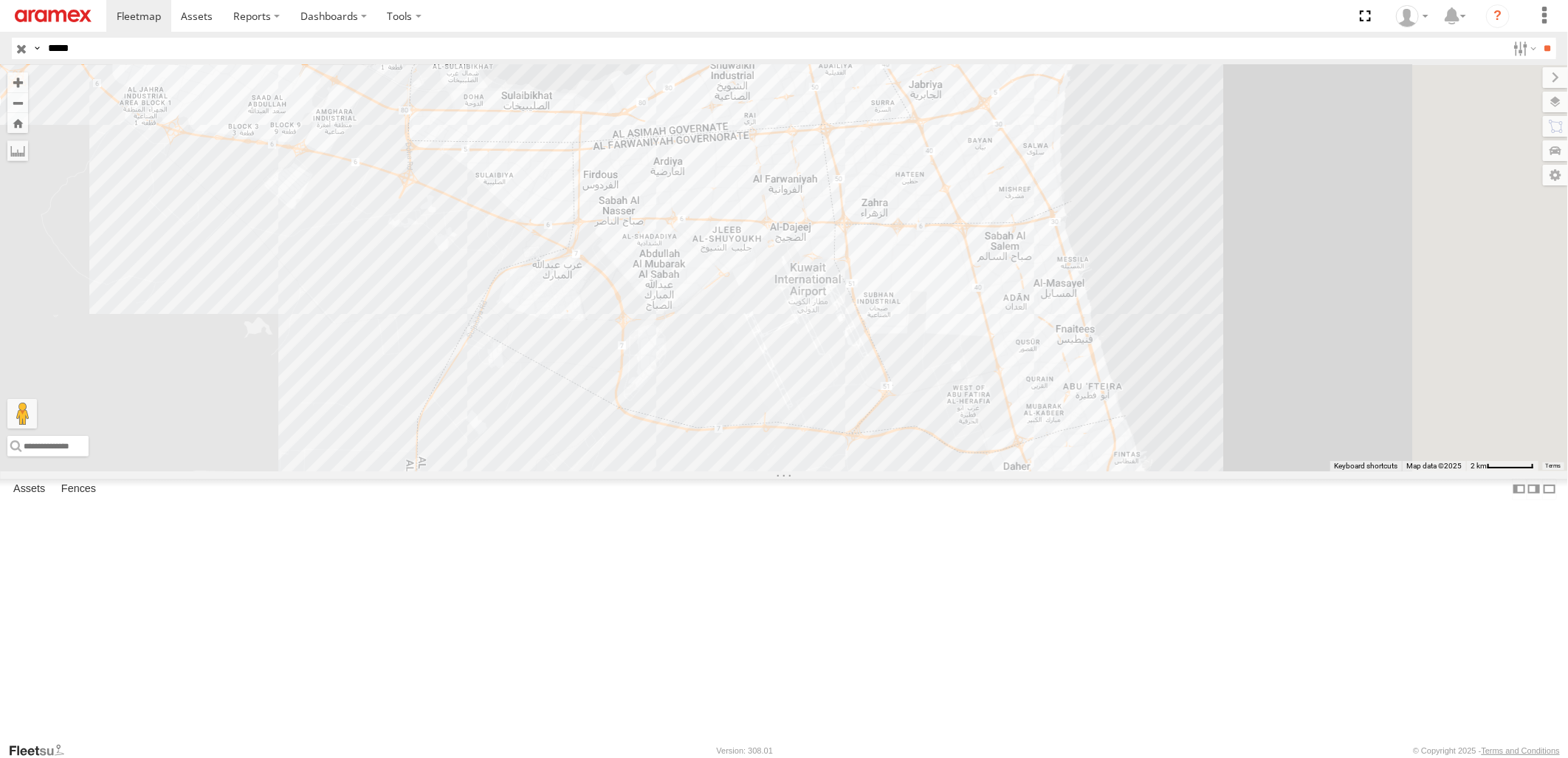
drag, startPoint x: 968, startPoint y: 345, endPoint x: 963, endPoint y: 337, distance: 9.4
click at [963, 337] on div at bounding box center [784, 268] width 1568 height 406
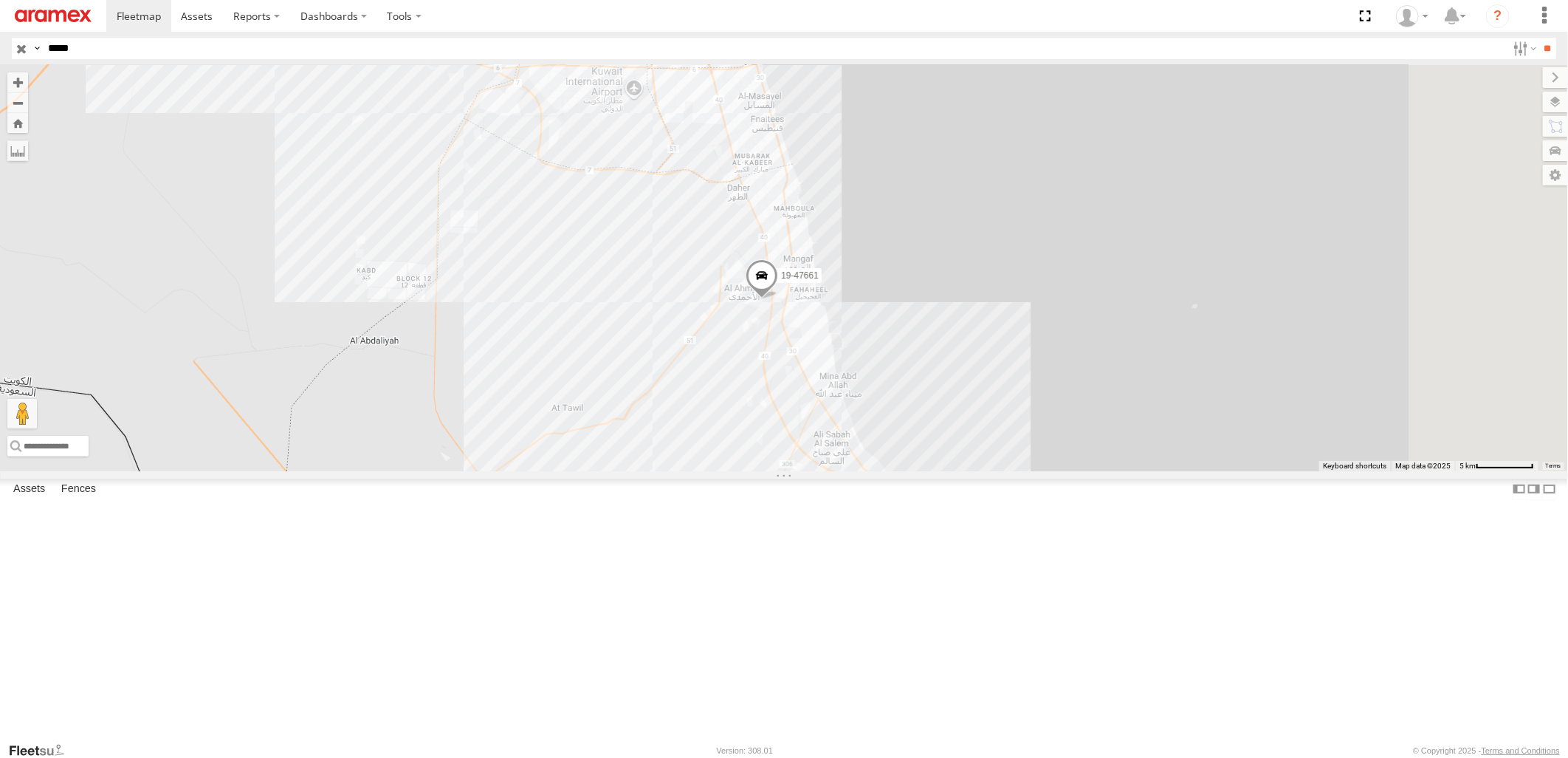
drag, startPoint x: 1021, startPoint y: 555, endPoint x: 846, endPoint y: 347, distance: 271.8
click at [846, 347] on div "19-47661" at bounding box center [784, 268] width 1568 height 406
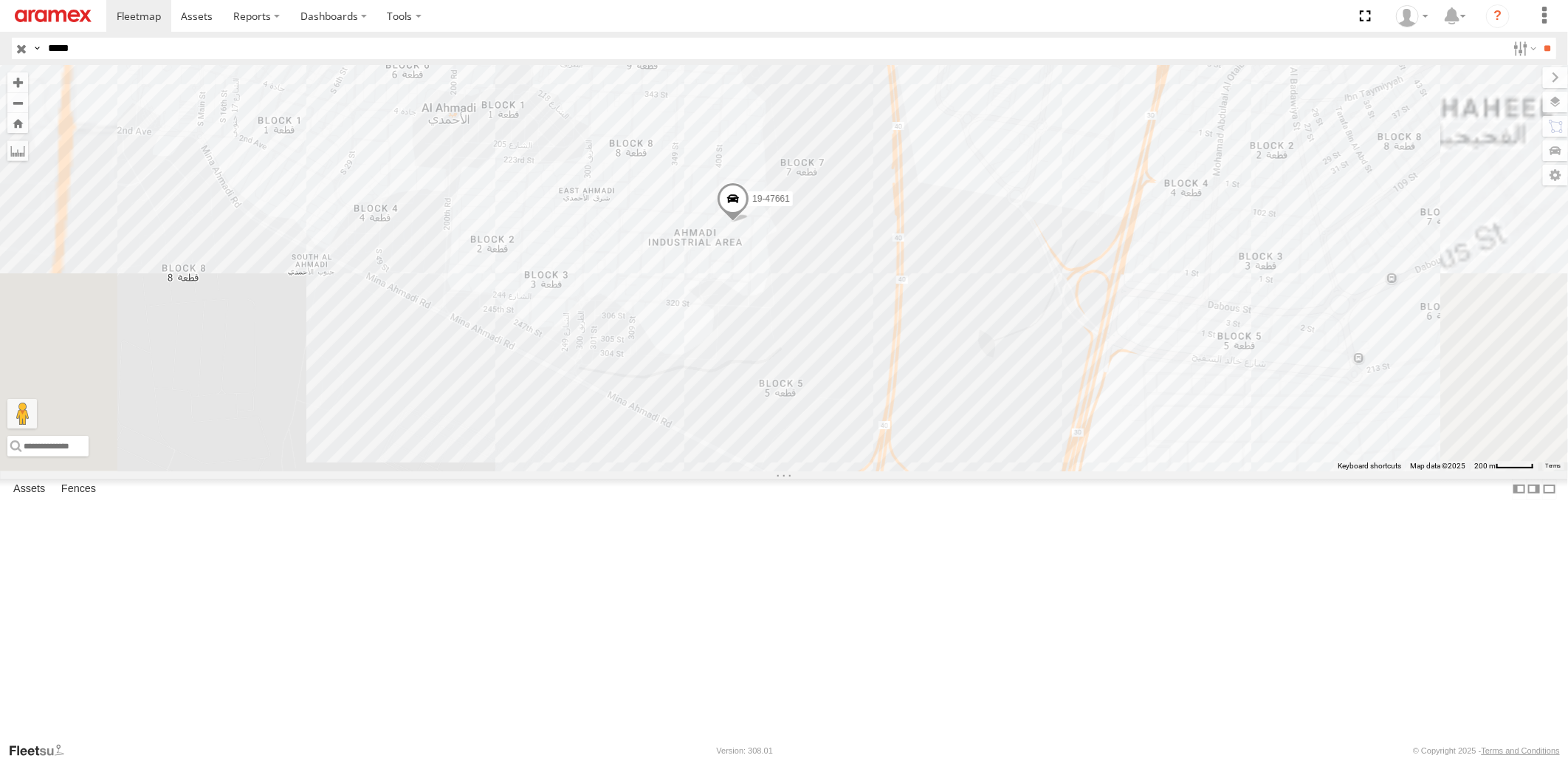
click at [749, 222] on span at bounding box center [734, 202] width 33 height 40
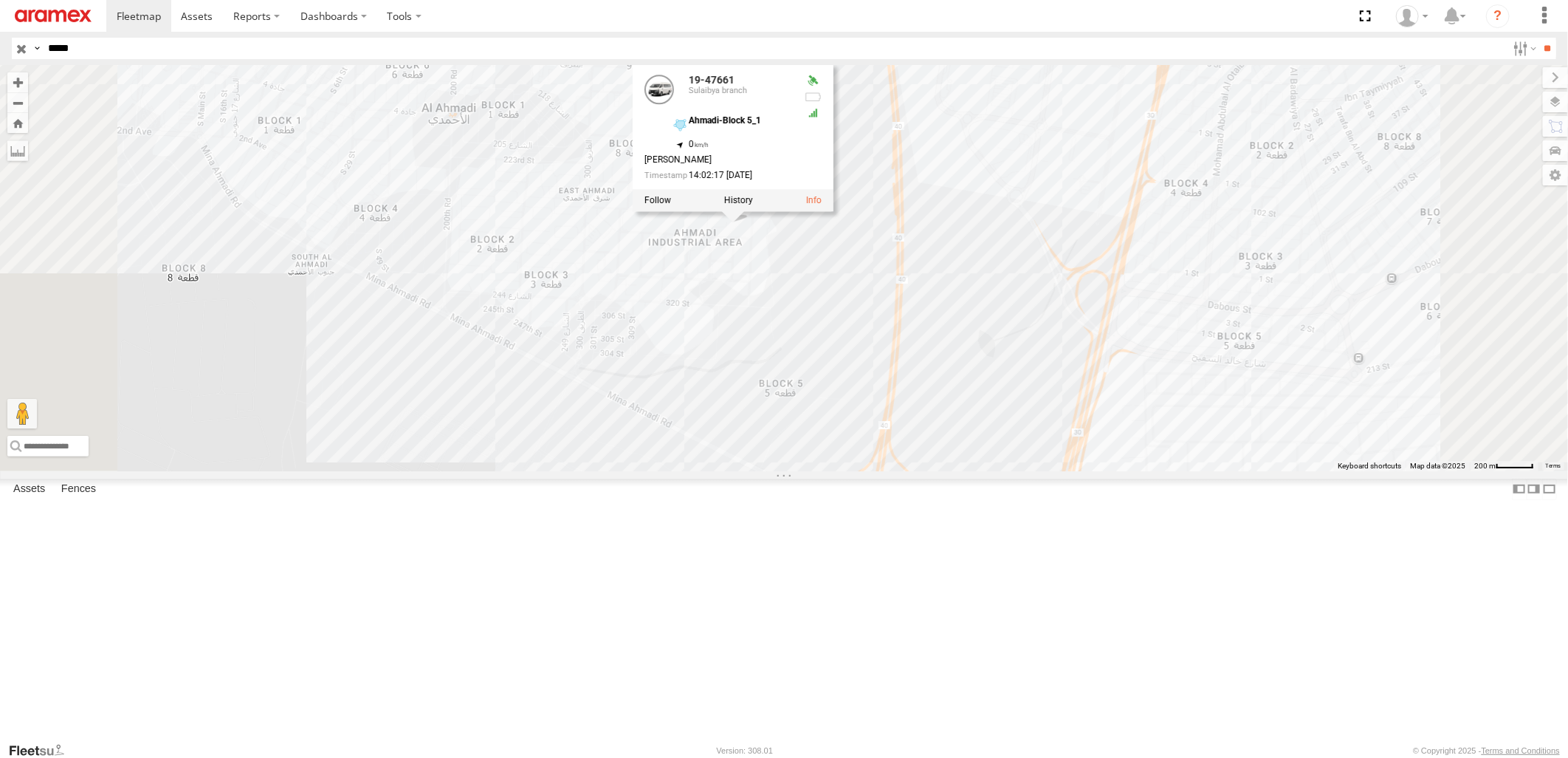
click at [719, 471] on div "19-47661 19-47661 [GEOGRAPHIC_DATA] branch Ahmadi-Block 5_1 29.07795 , 48.09 0 …" at bounding box center [784, 268] width 1568 height 406
